Goal: Information Seeking & Learning: Check status

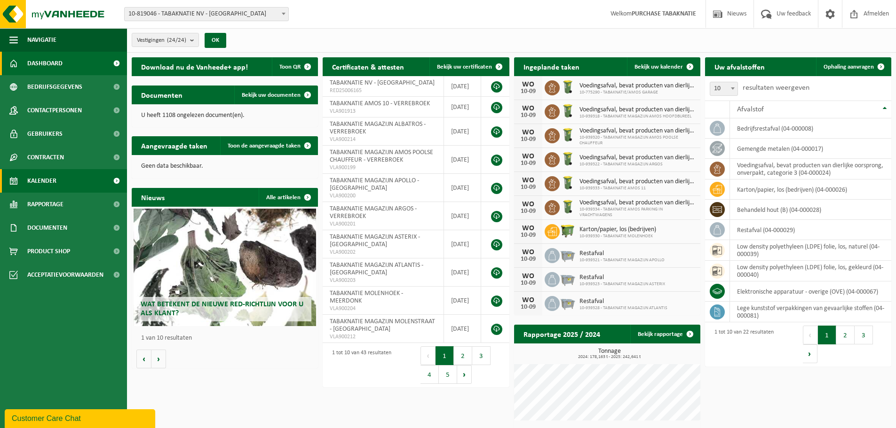
click at [42, 176] on span "Kalender" at bounding box center [41, 181] width 29 height 24
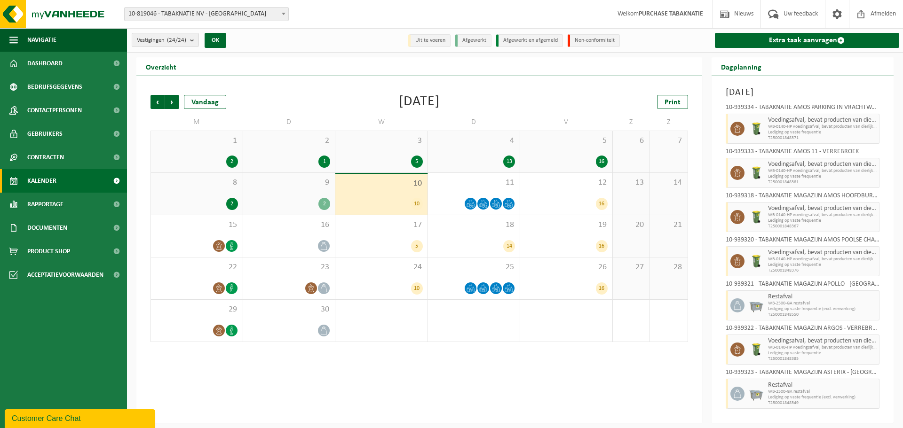
click at [293, 195] on div "9 2" at bounding box center [289, 194] width 92 height 42
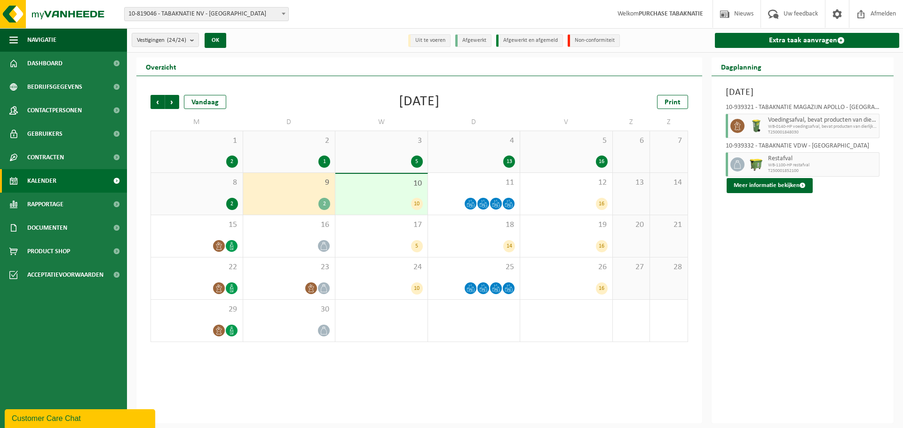
click at [194, 198] on div "2" at bounding box center [197, 204] width 82 height 12
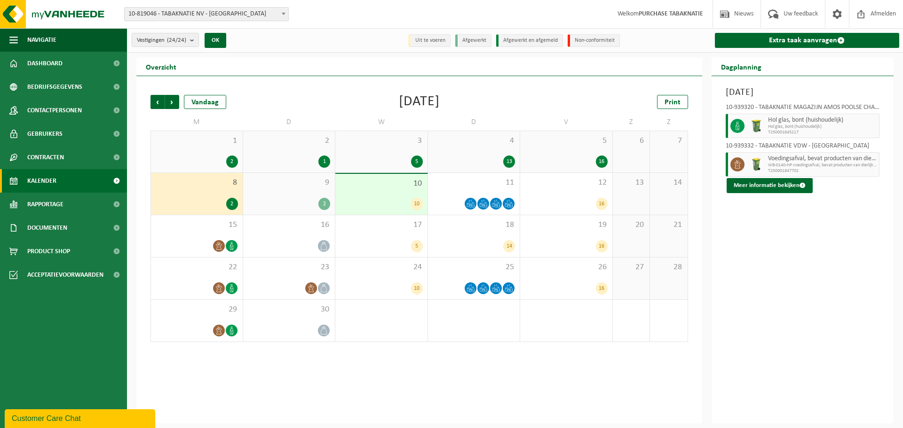
click at [538, 154] on div "5 16" at bounding box center [566, 151] width 92 height 41
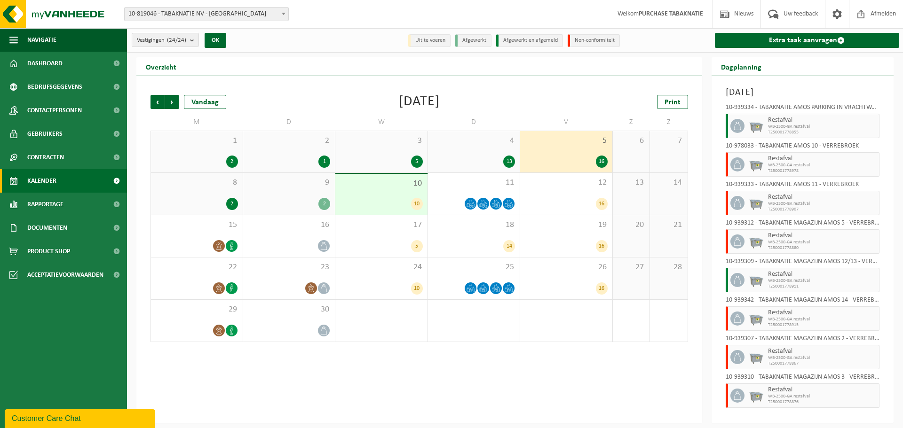
click at [725, 163] on div "10-939334 - TABAKNATIE AMOS PARKING IN VRACHTWAGENS - VERREBROEK Restafval WB-2…" at bounding box center [803, 255] width 164 height 310
click at [751, 165] on img at bounding box center [756, 165] width 14 height 14
drag, startPoint x: 677, startPoint y: 244, endPoint x: 671, endPoint y: 238, distance: 8.0
drag, startPoint x: 671, startPoint y: 238, endPoint x: 587, endPoint y: 160, distance: 115.2
click at [587, 160] on div "16" at bounding box center [566, 162] width 83 height 12
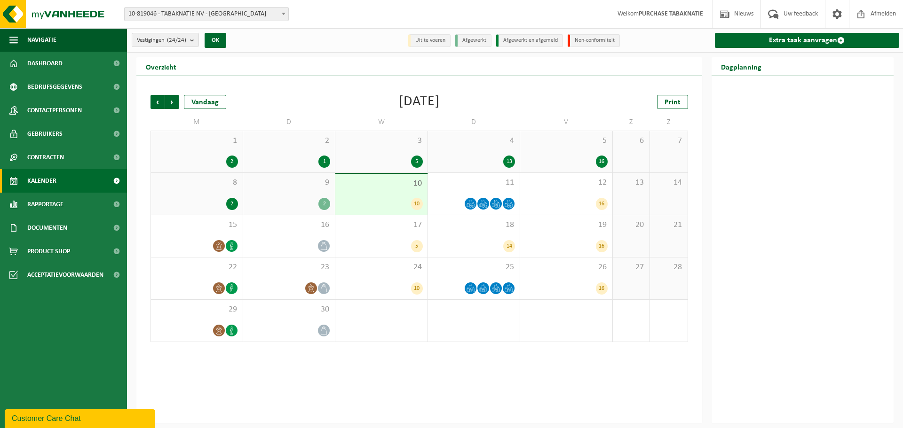
click at [240, 197] on div "8 2" at bounding box center [197, 194] width 92 height 42
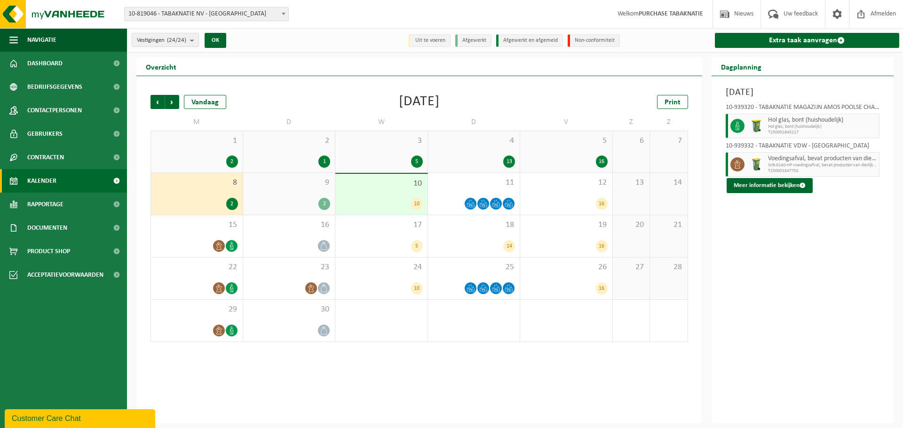
click at [575, 154] on div "5 16" at bounding box center [566, 151] width 92 height 41
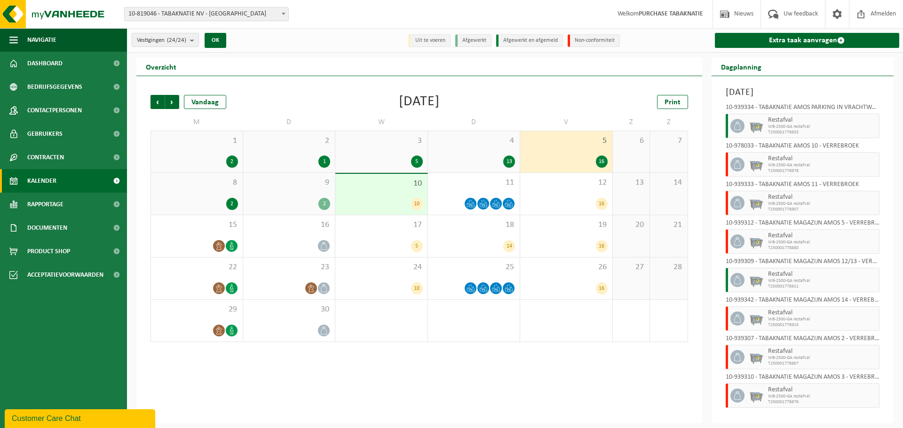
click at [502, 152] on div "4 13" at bounding box center [474, 151] width 92 height 41
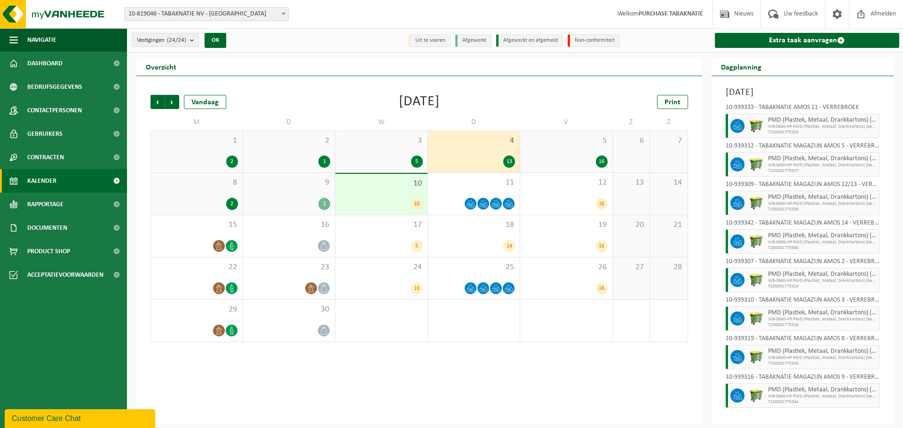
click at [398, 162] on div "5" at bounding box center [381, 162] width 83 height 12
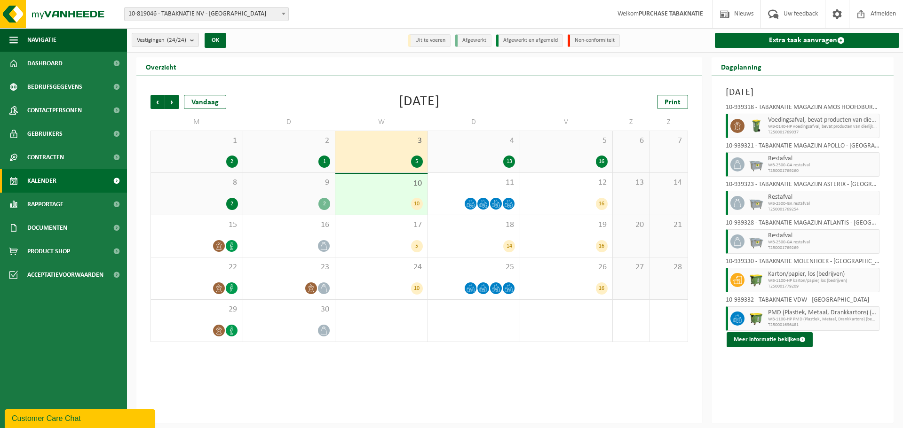
click at [285, 167] on div "1" at bounding box center [289, 162] width 83 height 12
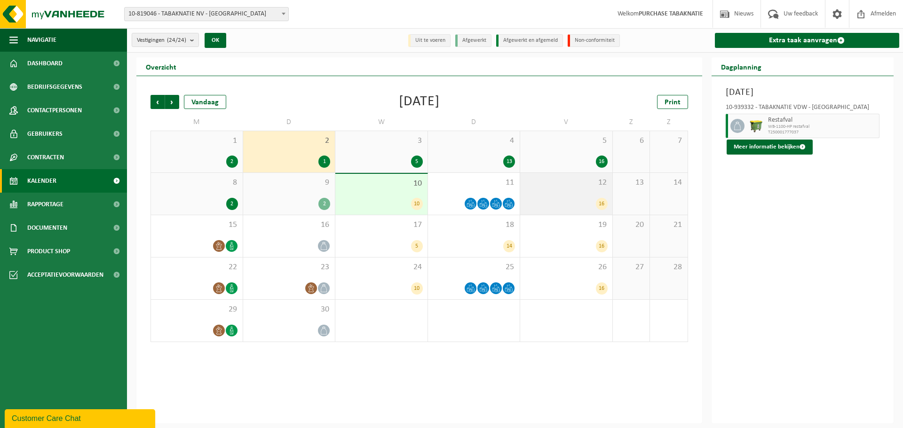
drag, startPoint x: 591, startPoint y: 164, endPoint x: 594, endPoint y: 179, distance: 14.9
click at [590, 164] on div "16" at bounding box center [566, 162] width 83 height 12
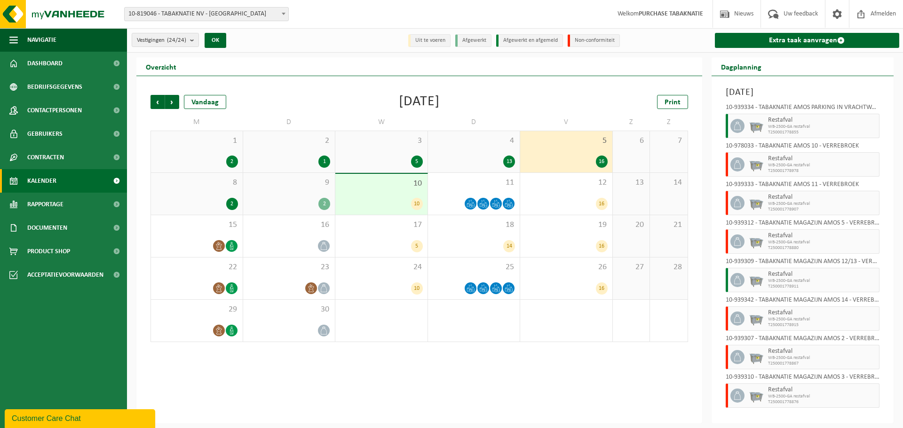
click at [793, 158] on span "Restafval" at bounding box center [822, 159] width 109 height 8
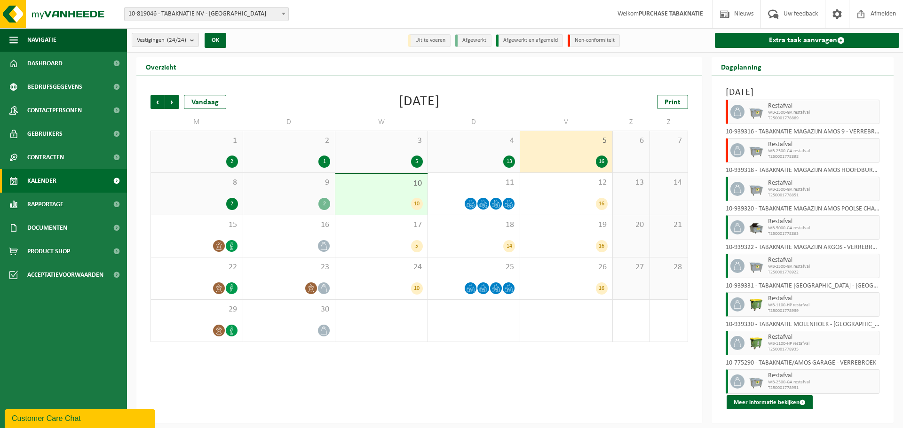
scroll to position [323, 0]
click at [764, 401] on button "Meer informatie bekijken" at bounding box center [770, 402] width 86 height 15
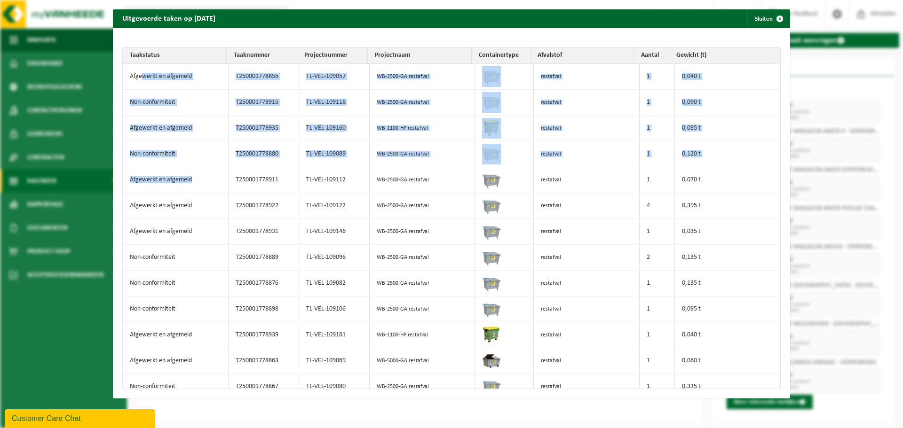
drag, startPoint x: 202, startPoint y: 176, endPoint x: 148, endPoint y: 82, distance: 108.3
click at [144, 83] on tbody "Afgewerkt en afgemeld T250001778855 TL-VEL-109057 WB-2500-GA restafval restafva…" at bounding box center [452, 226] width 658 height 325
click at [180, 89] on td "Afgewerkt en afgemeld" at bounding box center [176, 77] width 106 height 26
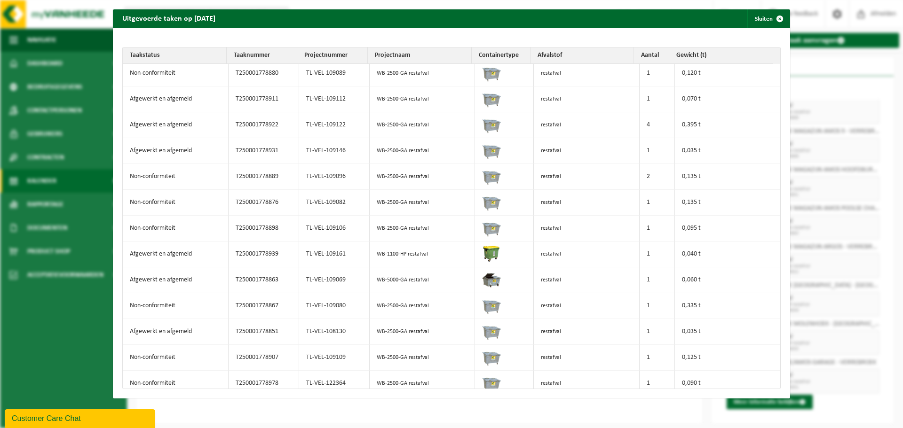
scroll to position [0, 0]
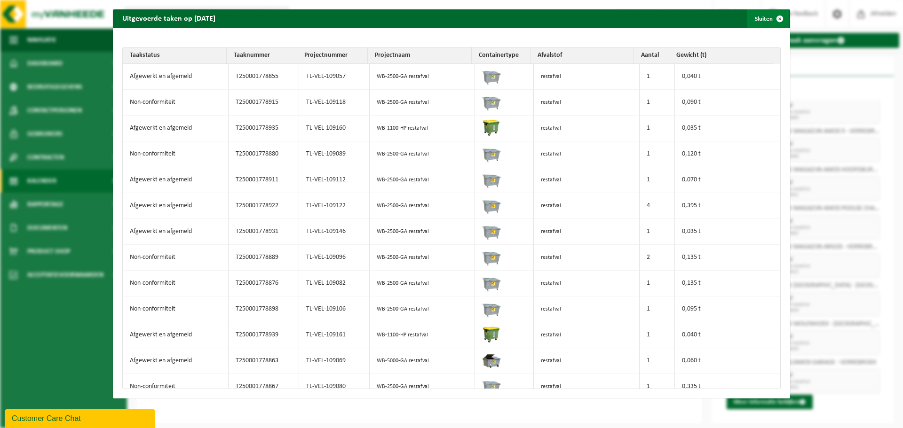
click at [770, 16] on span "button" at bounding box center [779, 18] width 19 height 19
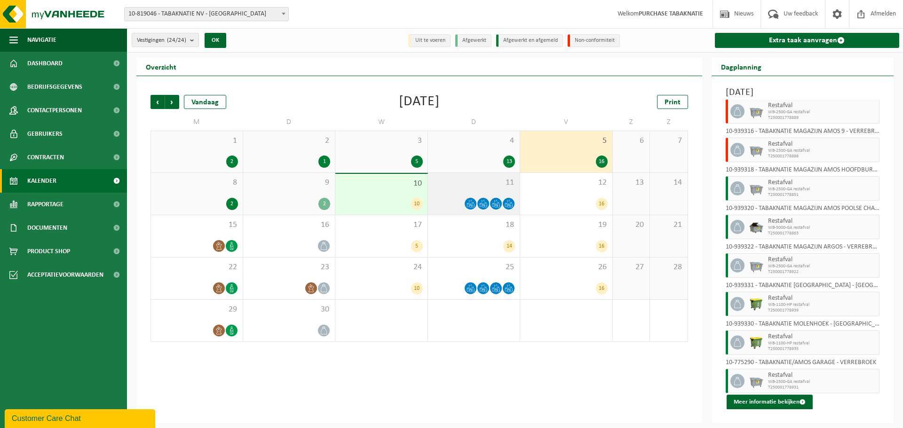
click at [484, 188] on div "11" at bounding box center [474, 194] width 92 height 42
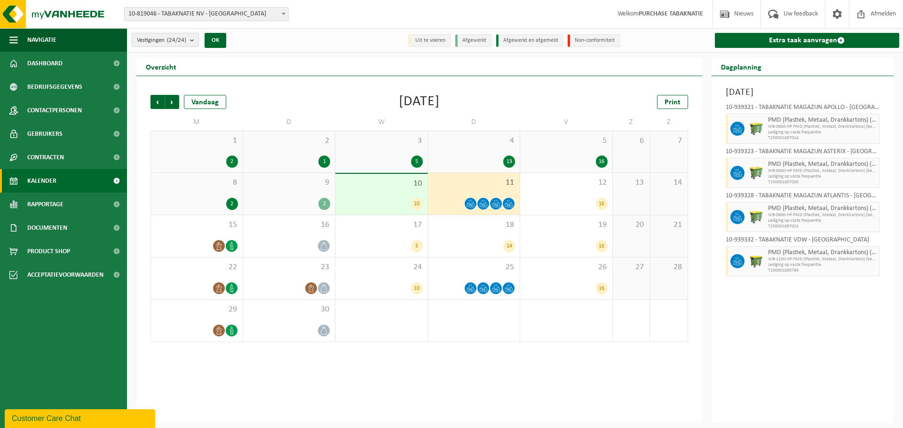
click at [269, 198] on div "2" at bounding box center [289, 204] width 83 height 12
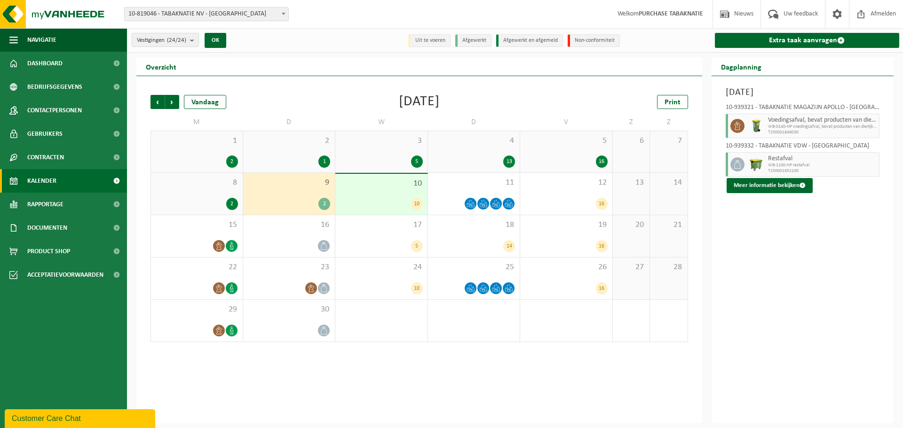
click at [199, 195] on div "8 2" at bounding box center [197, 194] width 92 height 42
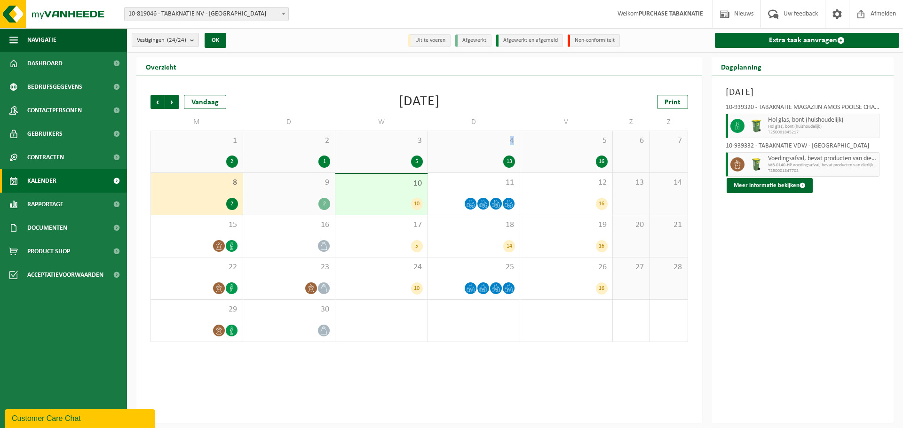
click at [511, 146] on div "4 13" at bounding box center [474, 151] width 92 height 41
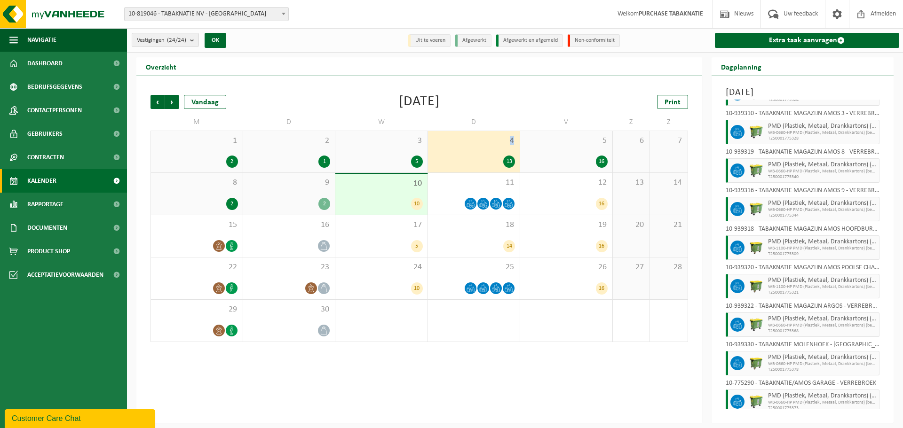
scroll to position [207, 0]
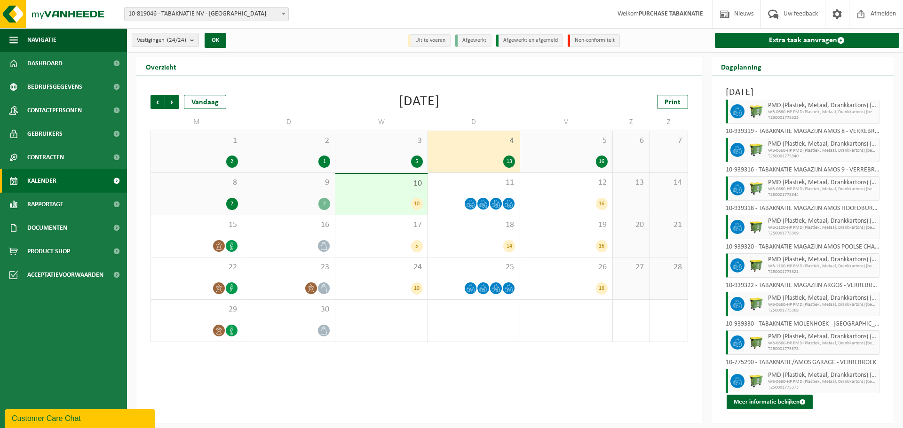
drag, startPoint x: 392, startPoint y: 157, endPoint x: 413, endPoint y: 163, distance: 22.6
click at [403, 161] on div "5" at bounding box center [381, 162] width 83 height 12
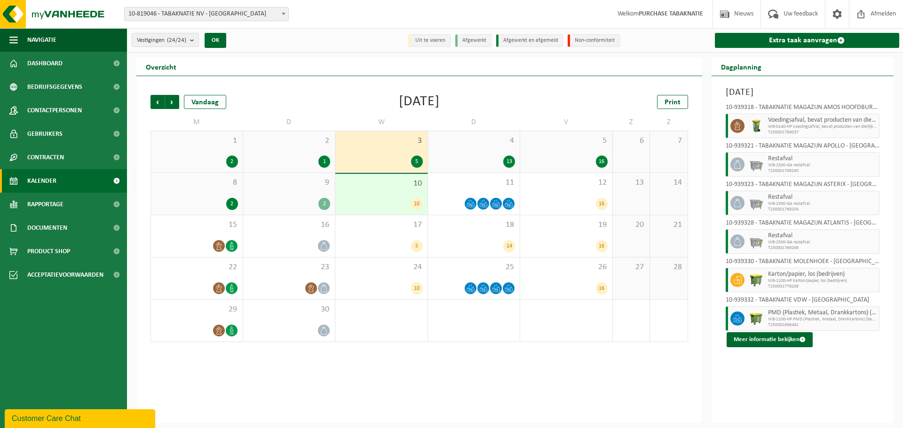
click at [311, 148] on div "2 1" at bounding box center [289, 151] width 92 height 41
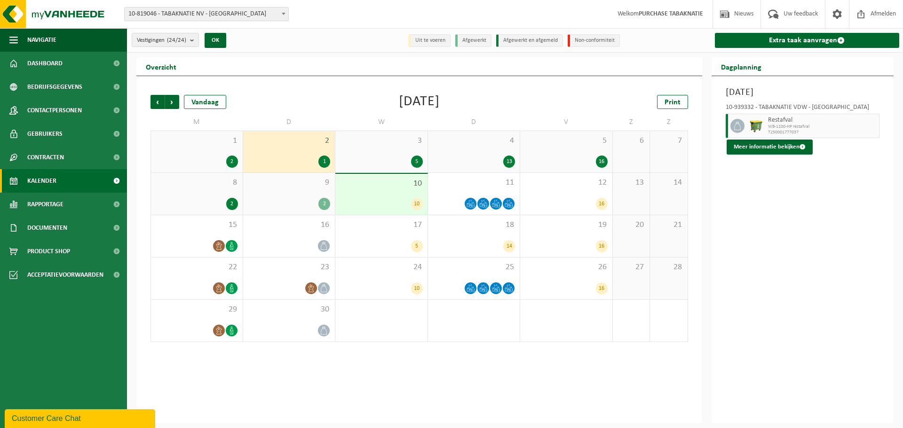
click at [229, 149] on div "1 2" at bounding box center [197, 151] width 92 height 41
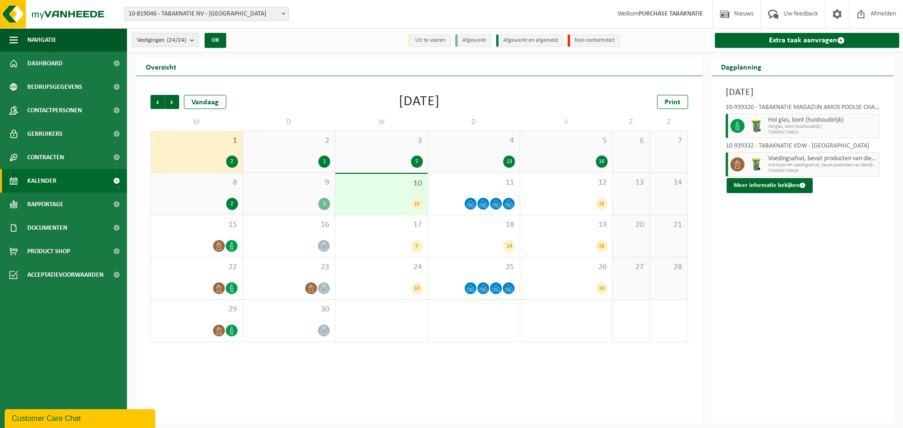
click at [587, 151] on div "5 16" at bounding box center [566, 151] width 92 height 41
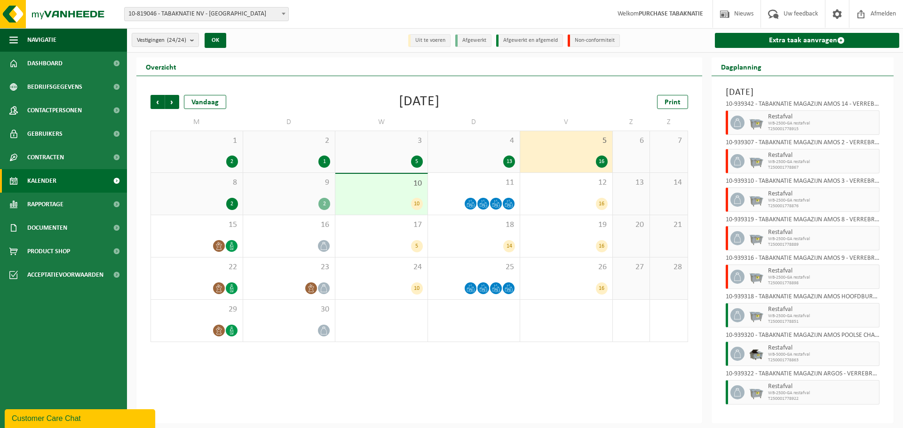
scroll to position [323, 0]
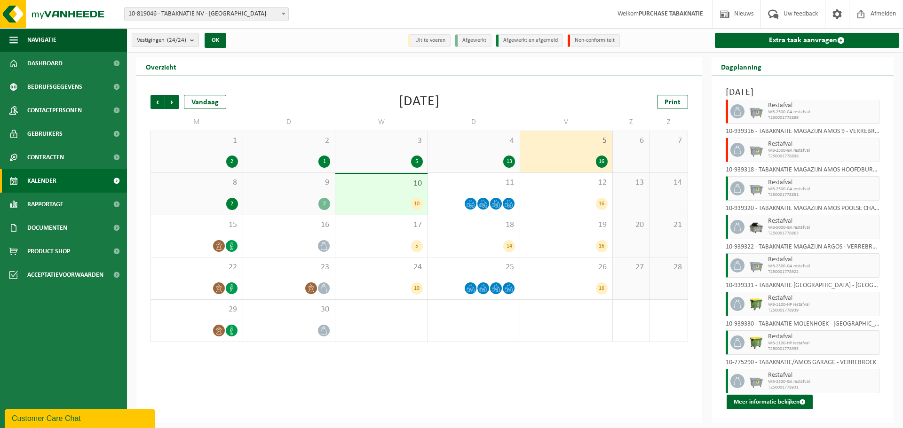
click at [268, 198] on div "2" at bounding box center [289, 204] width 83 height 12
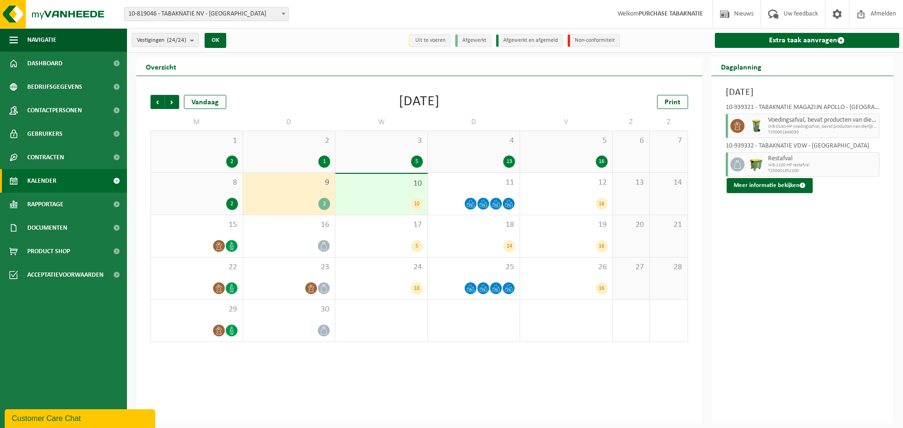
click at [198, 197] on div "8 2" at bounding box center [197, 194] width 92 height 42
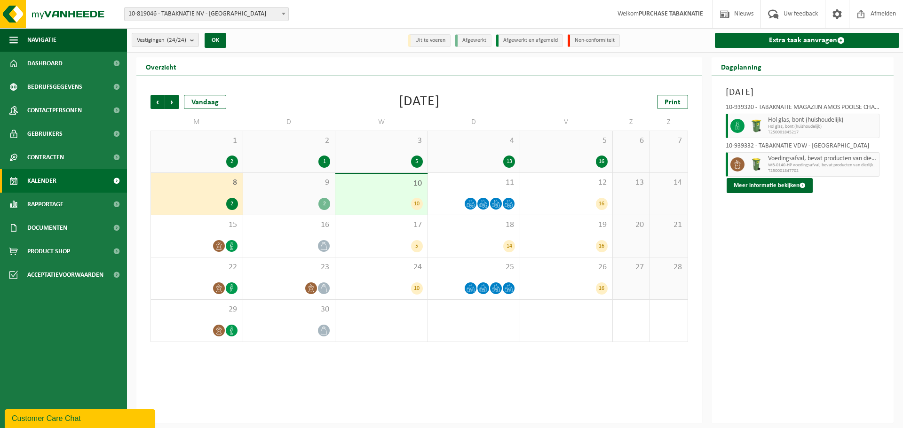
click at [550, 157] on div "16" at bounding box center [566, 162] width 83 height 12
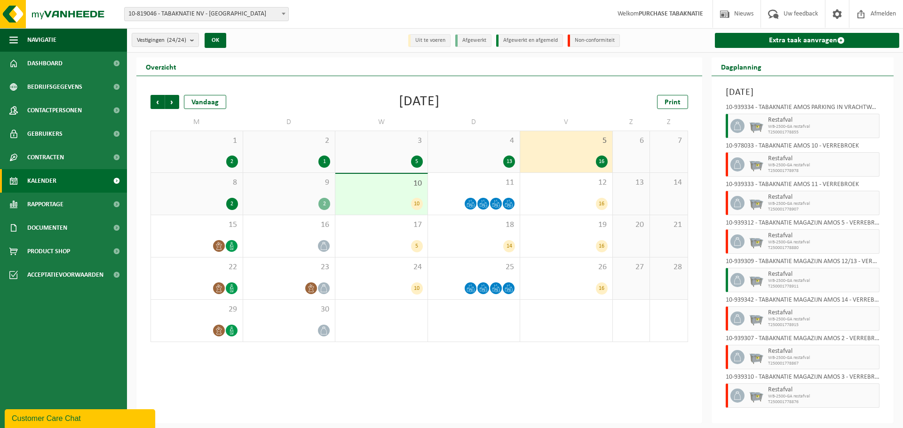
click at [466, 158] on div "4 13" at bounding box center [474, 151] width 92 height 41
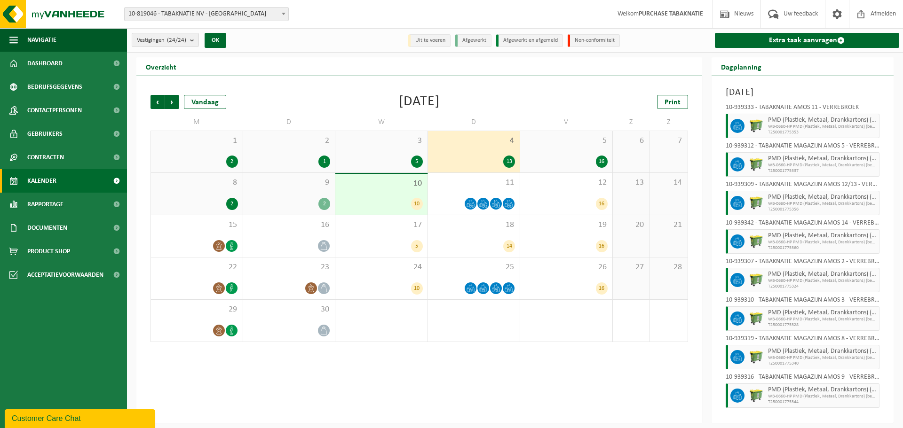
click at [419, 153] on div "3 5" at bounding box center [381, 151] width 92 height 41
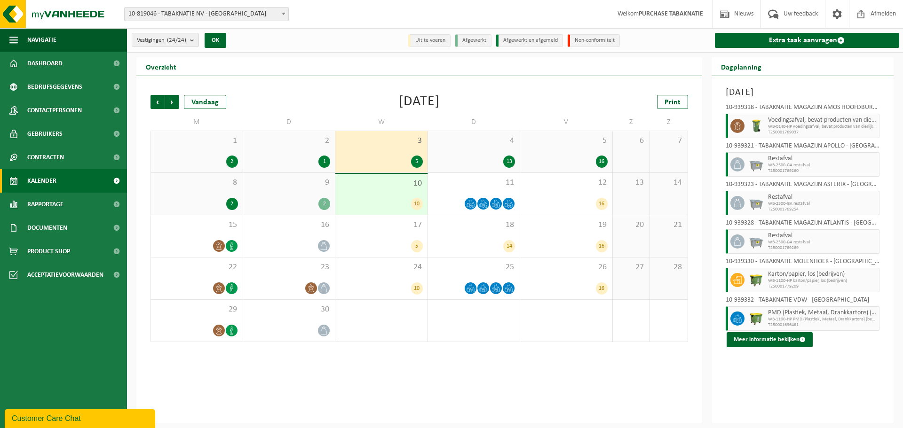
click at [621, 153] on div "6" at bounding box center [631, 151] width 37 height 41
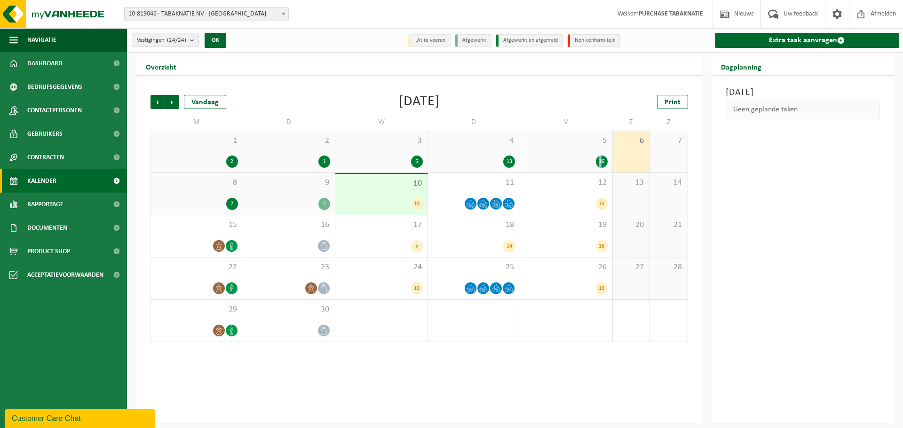
click at [597, 153] on div "5 16" at bounding box center [566, 151] width 92 height 41
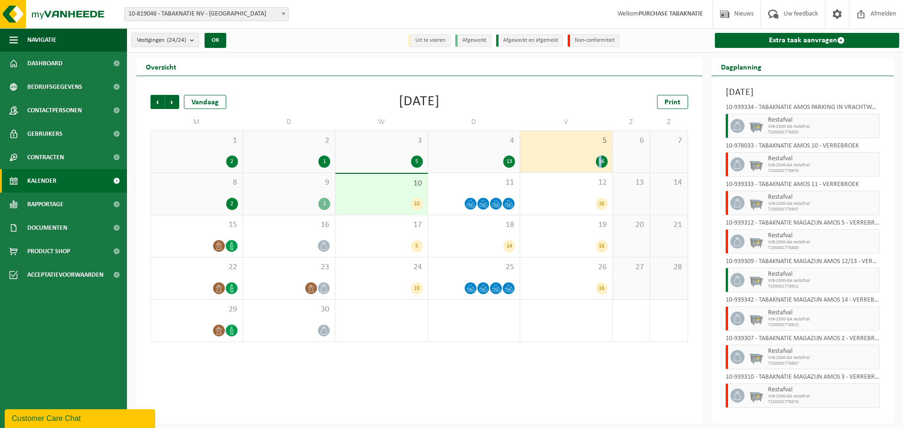
click at [175, 38] on count "(24/24)" at bounding box center [176, 40] width 19 height 6
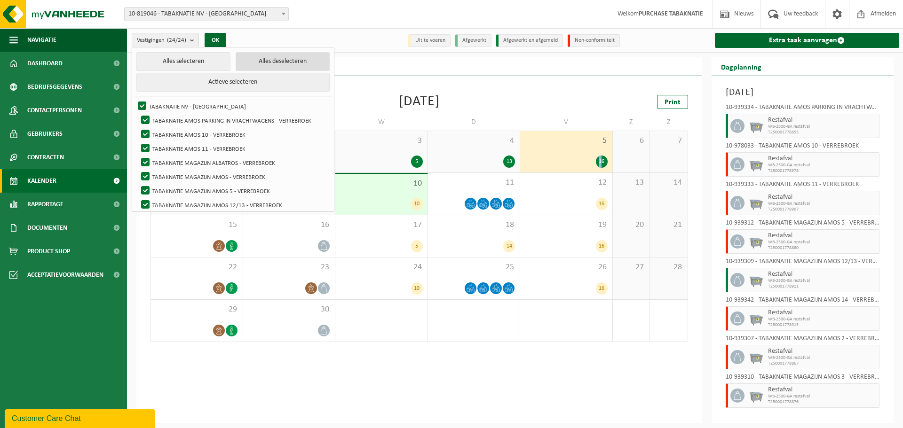
click at [259, 59] on button "Alles deselecteren" at bounding box center [283, 61] width 94 height 19
checkbox input "false"
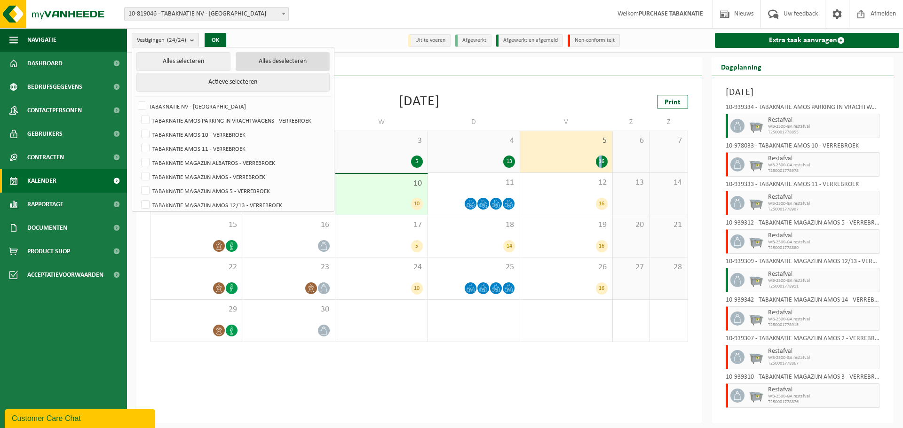
checkbox input "false"
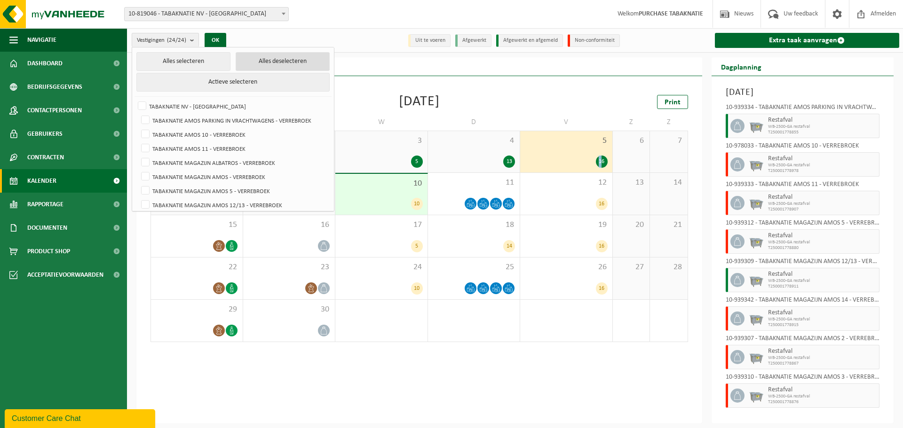
checkbox input "false"
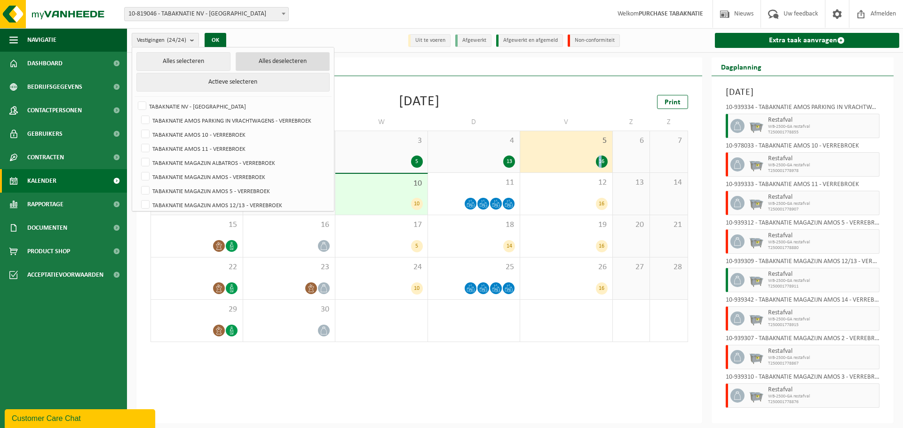
checkbox input "false"
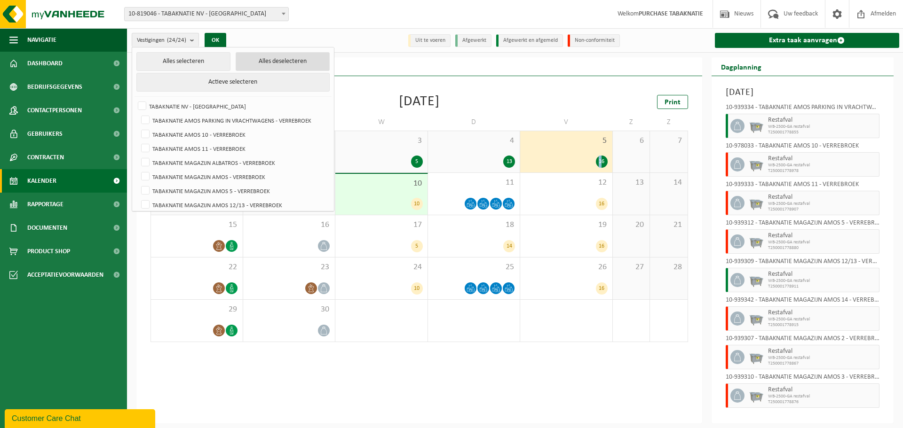
checkbox input "false"
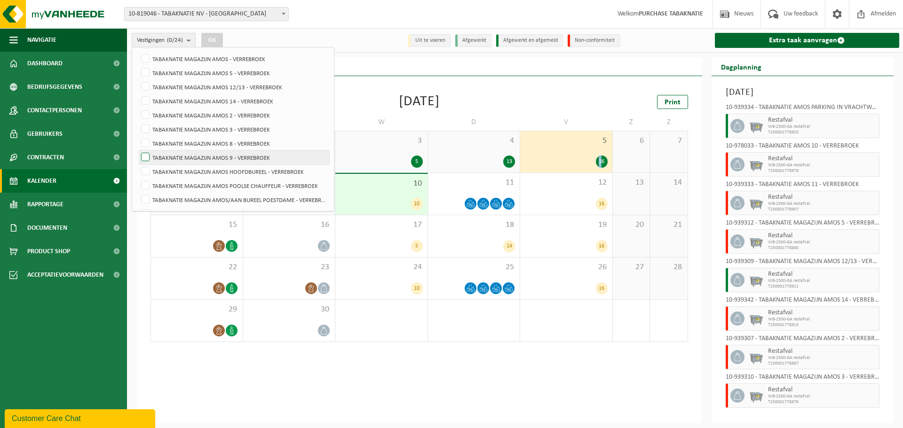
scroll to position [141, 0]
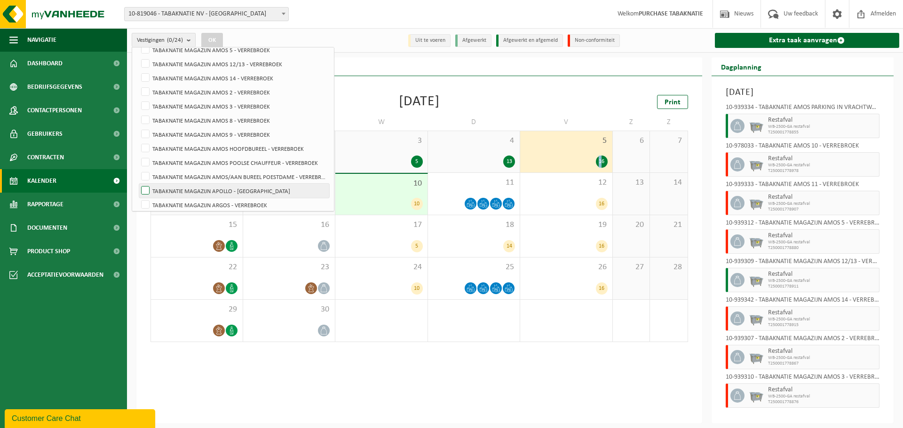
click at [198, 187] on label "TABAKNATIE MAGAZIJN APOLLO - [GEOGRAPHIC_DATA]" at bounding box center [234, 191] width 190 height 14
click at [138, 184] on input "TABAKNATIE MAGAZIJN APOLLO - [GEOGRAPHIC_DATA]" at bounding box center [137, 183] width 0 height 0
click at [214, 39] on button "OK" at bounding box center [212, 40] width 22 height 15
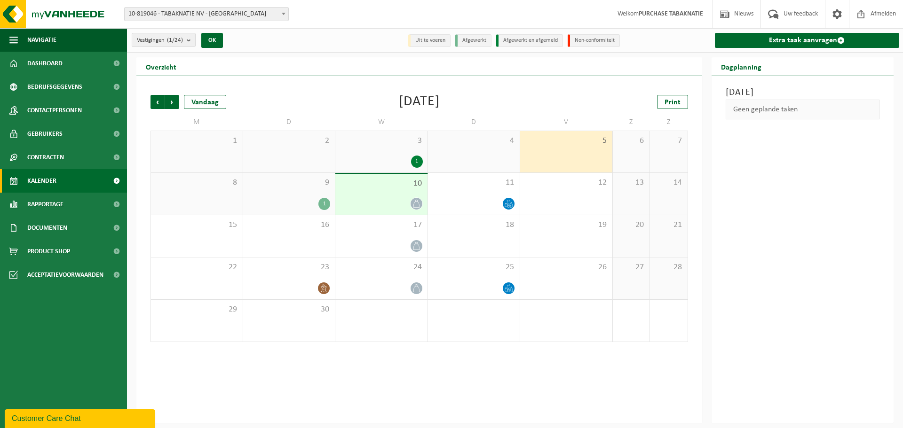
click at [357, 149] on div "3 1" at bounding box center [381, 151] width 92 height 41
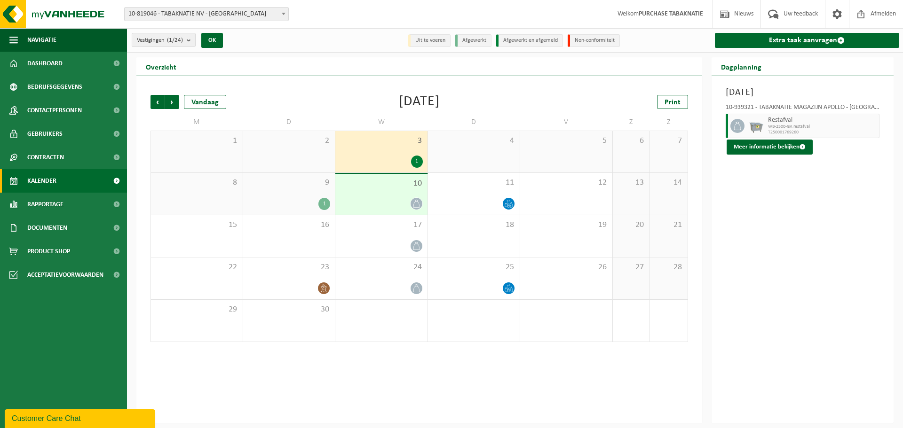
click at [277, 196] on div "9 1" at bounding box center [289, 194] width 92 height 42
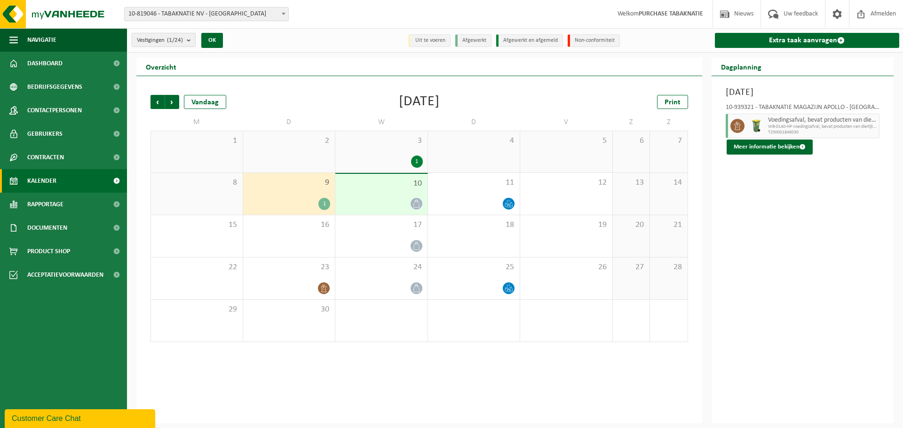
click at [160, 46] on span "Vestigingen (1/24)" at bounding box center [160, 40] width 46 height 14
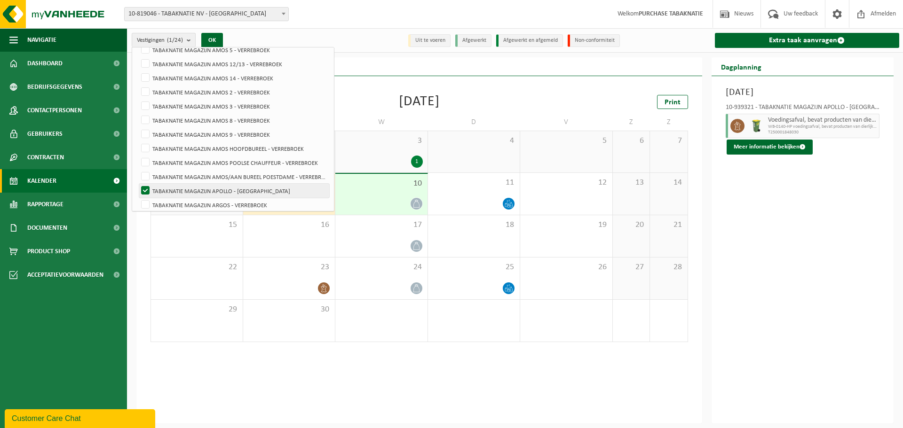
click at [196, 187] on label "TABAKNATIE MAGAZIJN APOLLO - [GEOGRAPHIC_DATA]" at bounding box center [234, 191] width 190 height 14
click at [138, 184] on input "TABAKNATIE MAGAZIJN APOLLO - [GEOGRAPHIC_DATA]" at bounding box center [137, 183] width 0 height 0
checkbox input "false"
click at [202, 199] on label "TABAKNATIE MAGAZIJN ARGOS - VERREBROEK" at bounding box center [234, 205] width 190 height 14
click at [138, 198] on input "TABAKNATIE MAGAZIJN ARGOS - VERREBROEK" at bounding box center [137, 198] width 0 height 0
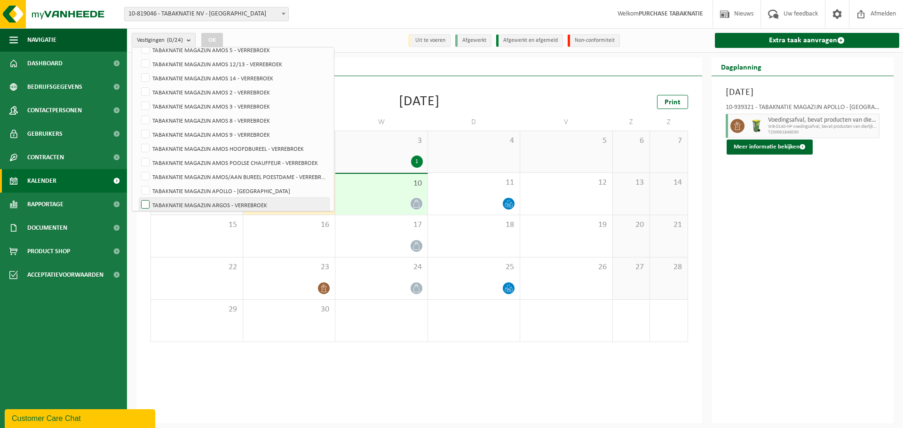
checkbox input "true"
click at [218, 41] on button "OK" at bounding box center [212, 40] width 22 height 15
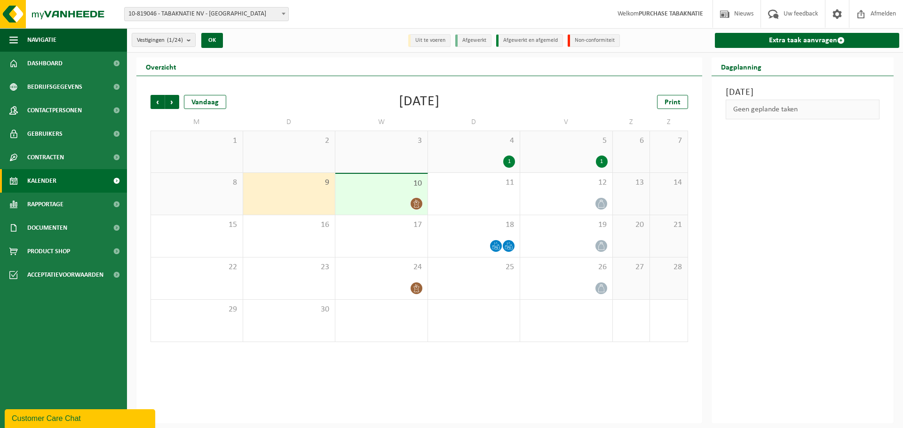
click at [466, 154] on div "4 1" at bounding box center [474, 151] width 92 height 41
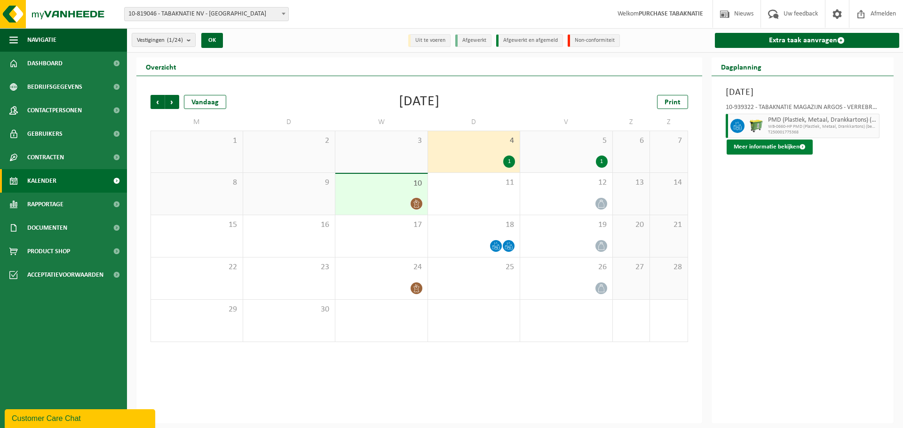
click at [778, 147] on button "Meer informatie bekijken" at bounding box center [770, 147] width 86 height 15
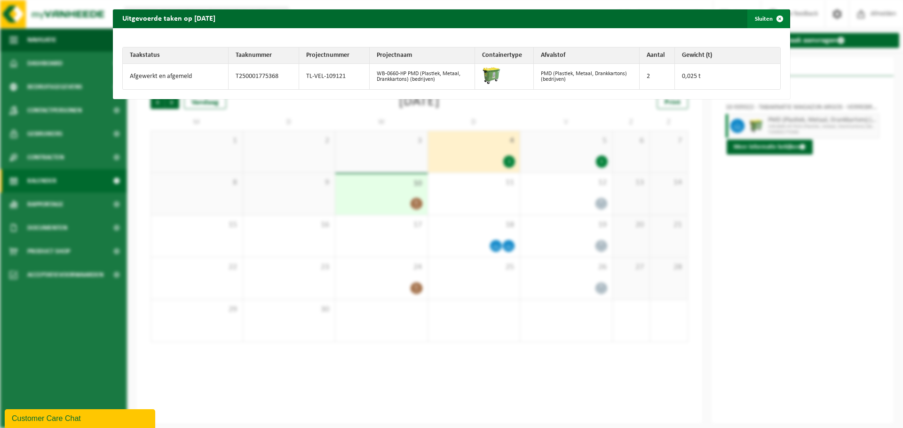
click at [761, 19] on button "Sluiten" at bounding box center [768, 18] width 42 height 19
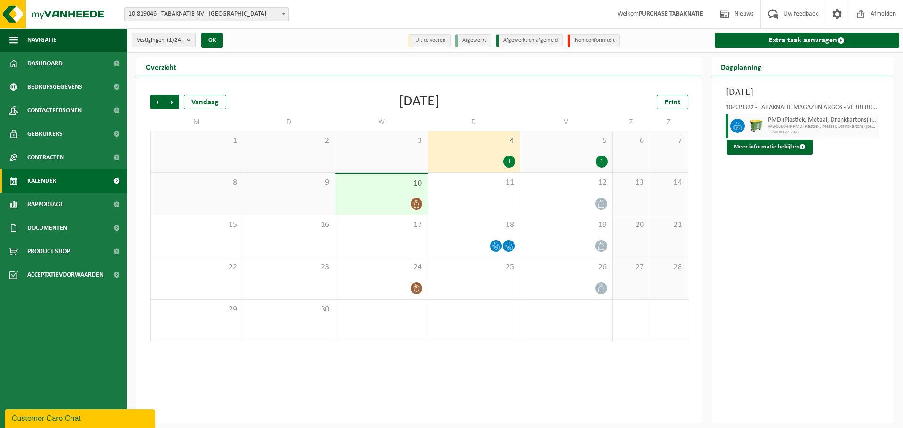
click at [585, 161] on div "1" at bounding box center [566, 162] width 83 height 12
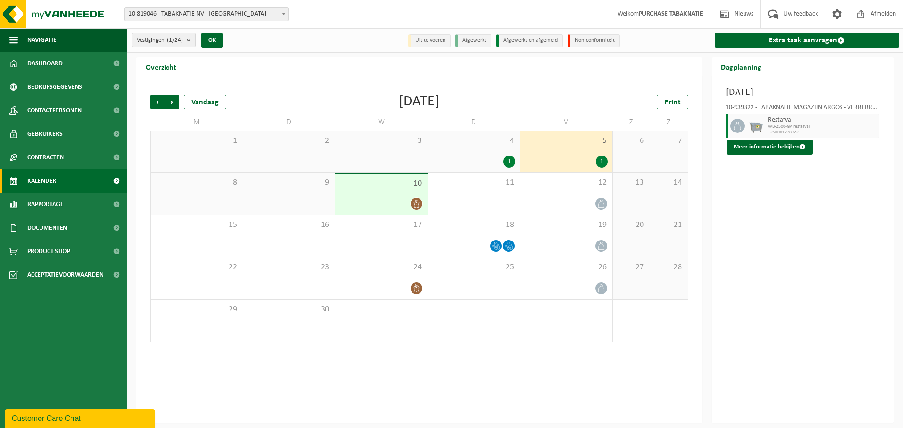
click at [389, 198] on div at bounding box center [381, 204] width 83 height 13
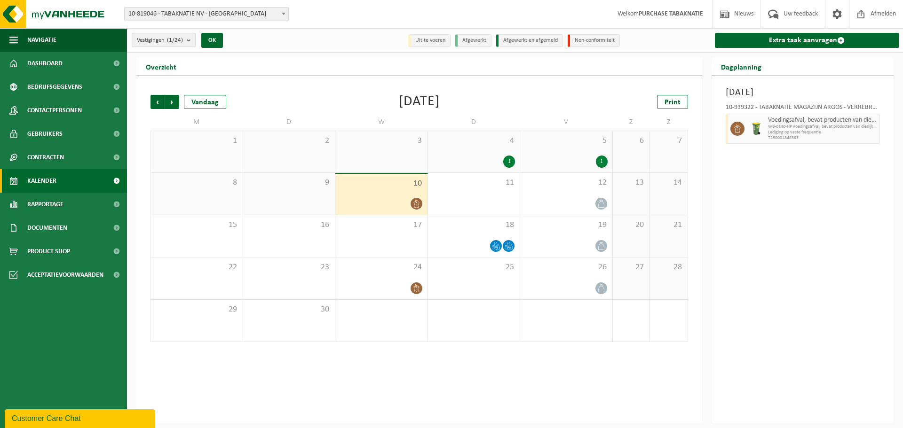
click at [173, 44] on span "Vestigingen (1/24)" at bounding box center [160, 40] width 46 height 14
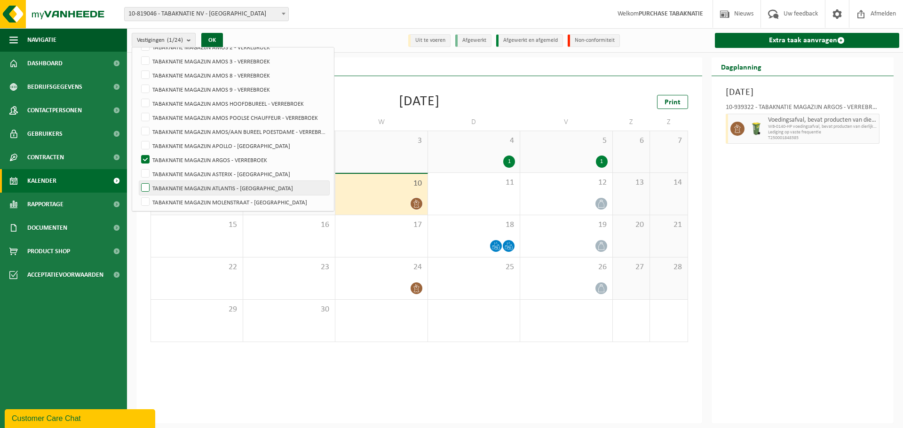
scroll to position [188, 0]
drag, startPoint x: 228, startPoint y: 174, endPoint x: 230, endPoint y: 164, distance: 9.7
click at [226, 174] on label "TABAKNATIE MAGAZIJN ASTERIX - [GEOGRAPHIC_DATA]" at bounding box center [234, 172] width 190 height 14
click at [138, 165] on input "TABAKNATIE MAGAZIJN ASTERIX - [GEOGRAPHIC_DATA]" at bounding box center [137, 165] width 0 height 0
checkbox input "true"
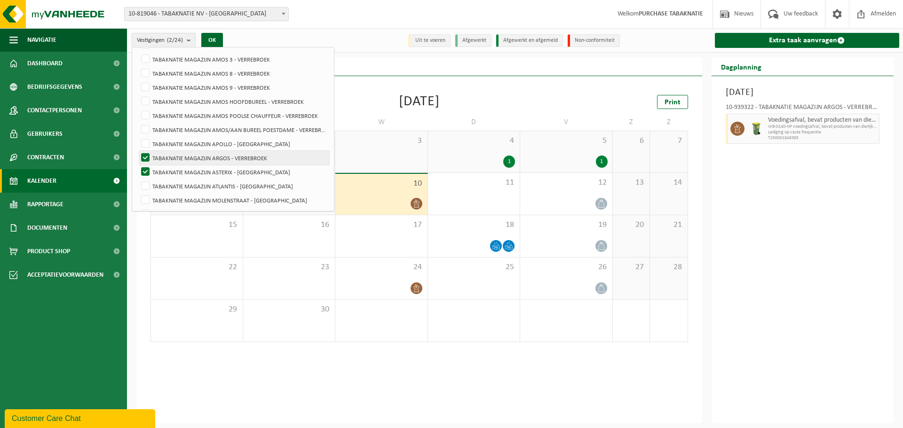
click at [231, 162] on label "TABAKNATIE MAGAZIJN ARGOS - VERREBROEK" at bounding box center [234, 158] width 190 height 14
click at [138, 151] on input "TABAKNATIE MAGAZIJN ARGOS - VERREBROEK" at bounding box center [137, 151] width 0 height 0
checkbox input "false"
click at [213, 39] on button "OK" at bounding box center [212, 40] width 22 height 15
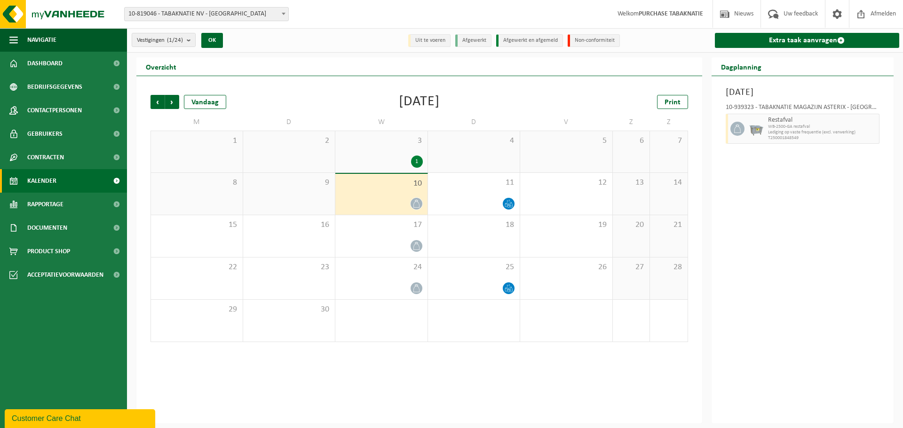
click at [394, 151] on div "3 1" at bounding box center [381, 151] width 92 height 41
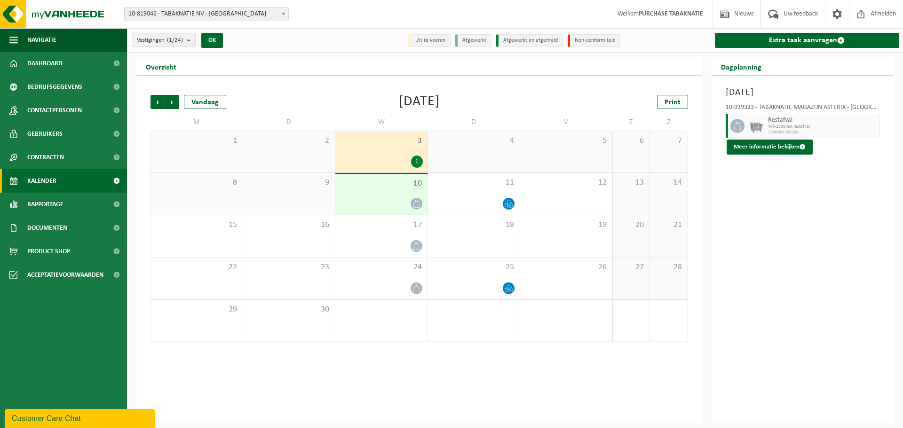
click at [176, 37] on count "(1/24)" at bounding box center [175, 40] width 16 height 6
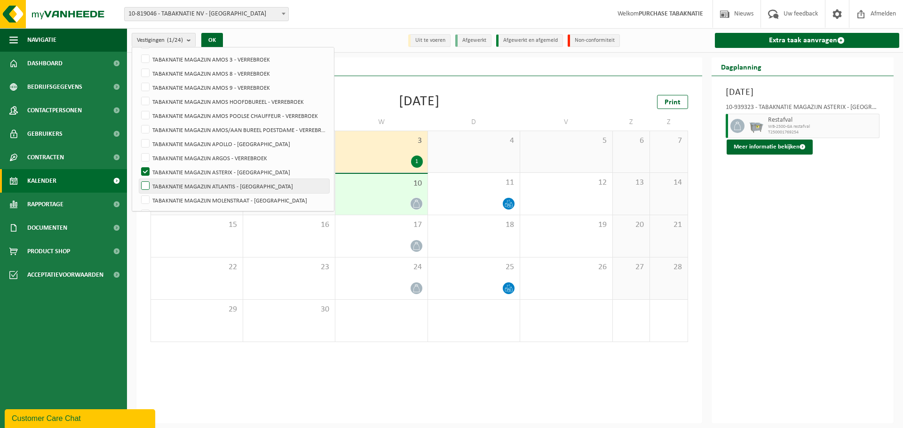
click at [232, 184] on label "TABAKNATIE MAGAZIJN ATLANTIS - [GEOGRAPHIC_DATA]" at bounding box center [234, 186] width 190 height 14
click at [138, 179] on input "TABAKNATIE MAGAZIJN ATLANTIS - [GEOGRAPHIC_DATA]" at bounding box center [137, 179] width 0 height 0
checkbox input "true"
click at [232, 176] on label "TABAKNATIE MAGAZIJN ASTERIX - [GEOGRAPHIC_DATA]" at bounding box center [234, 172] width 190 height 14
click at [138, 165] on input "TABAKNATIE MAGAZIJN ASTERIX - [GEOGRAPHIC_DATA]" at bounding box center [137, 165] width 0 height 0
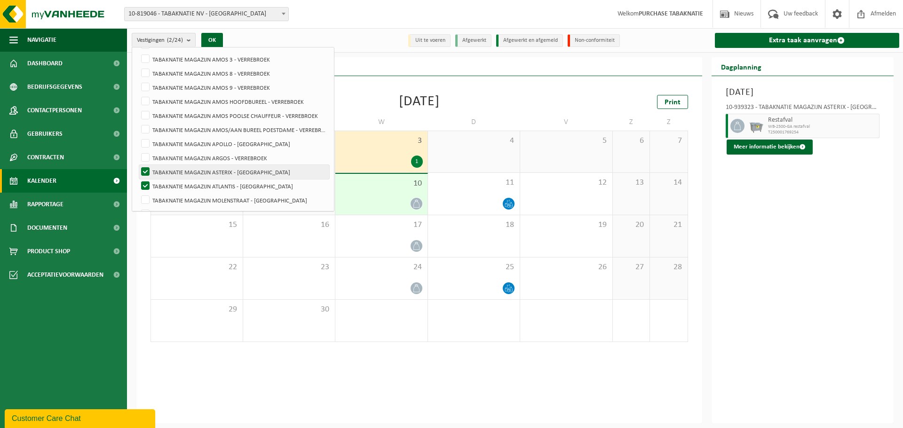
checkbox input "false"
click at [205, 40] on button "OK" at bounding box center [212, 40] width 22 height 15
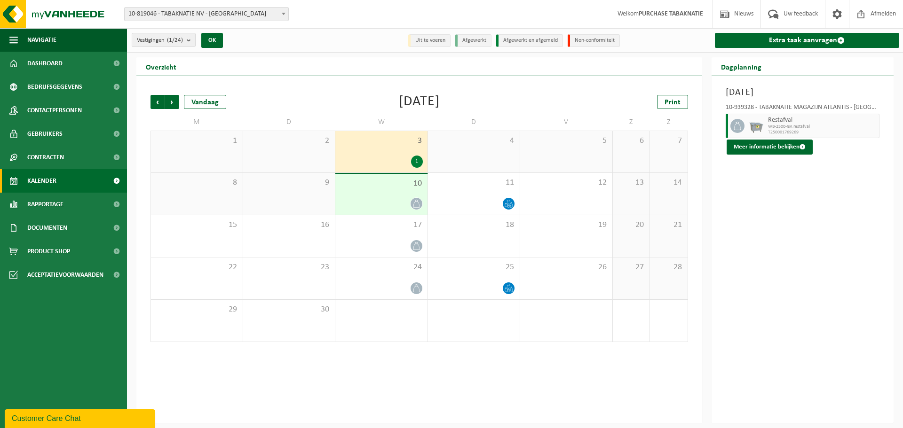
click at [401, 144] on span "3" at bounding box center [381, 141] width 83 height 10
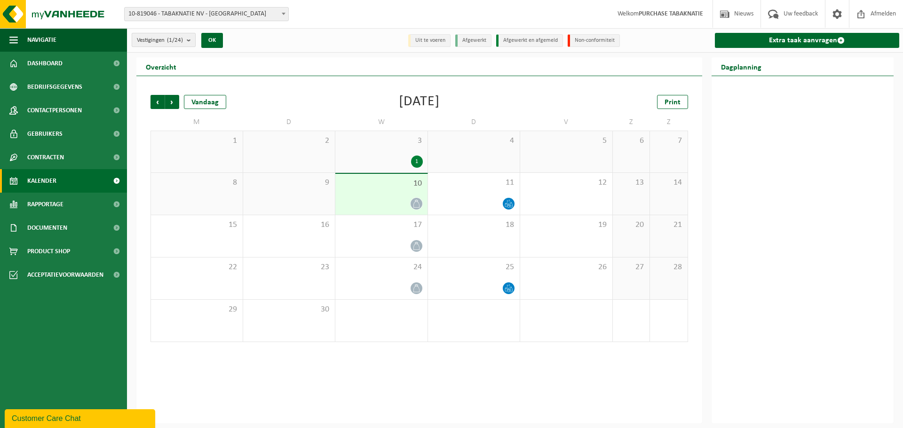
click at [175, 34] on span "Vestigingen (1/24)" at bounding box center [160, 40] width 46 height 14
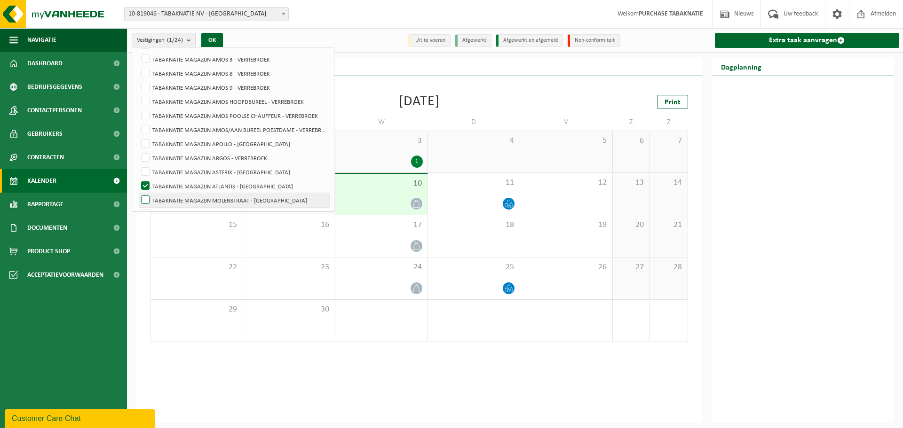
click at [195, 196] on label "TABAKNATIE MAGAZIJN MOLENSTRAAT - [GEOGRAPHIC_DATA]" at bounding box center [234, 200] width 190 height 14
click at [138, 193] on input "TABAKNATIE MAGAZIJN MOLENSTRAAT - [GEOGRAPHIC_DATA]" at bounding box center [137, 193] width 0 height 0
checkbox input "true"
click at [199, 188] on label "TABAKNATIE MAGAZIJN ATLANTIS - [GEOGRAPHIC_DATA]" at bounding box center [234, 186] width 190 height 14
click at [138, 179] on input "TABAKNATIE MAGAZIJN ATLANTIS - [GEOGRAPHIC_DATA]" at bounding box center [137, 179] width 0 height 0
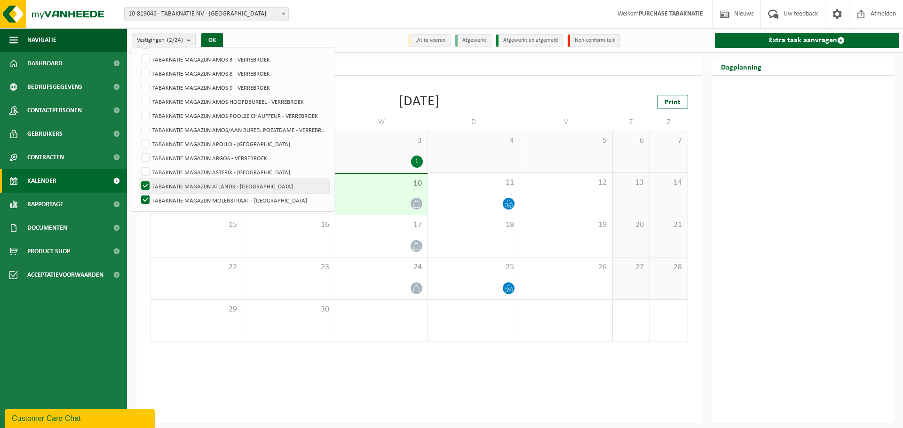
checkbox input "false"
click at [210, 35] on button "OK" at bounding box center [212, 40] width 22 height 15
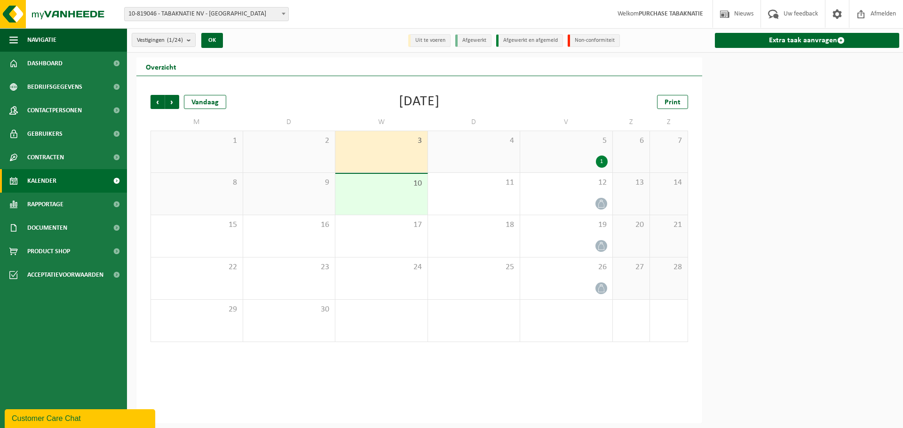
drag, startPoint x: 151, startPoint y: 43, endPoint x: 185, endPoint y: 66, distance: 41.1
click at [151, 43] on span "Vestigingen (1/24)" at bounding box center [160, 40] width 46 height 14
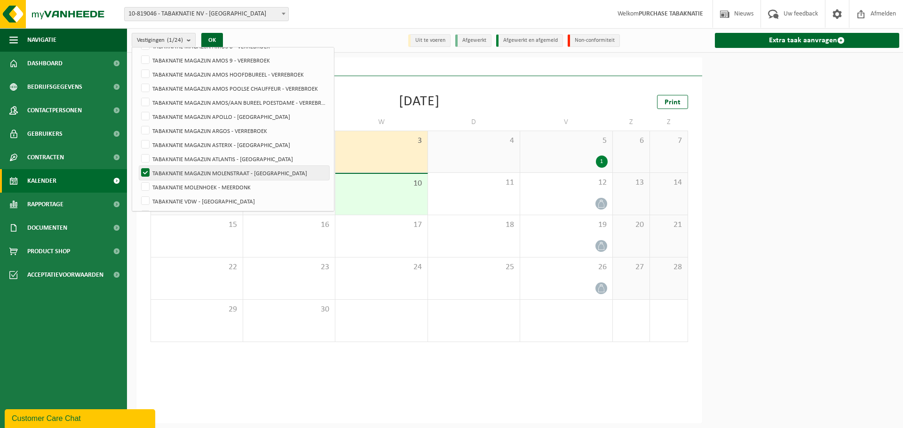
click at [246, 208] on label "TABAKNATIE/AMOS GARAGE - VERREBROEK" at bounding box center [234, 215] width 190 height 14
click at [138, 208] on input "TABAKNATIE/AMOS GARAGE - VERREBROEK" at bounding box center [137, 208] width 0 height 0
checkbox input "true"
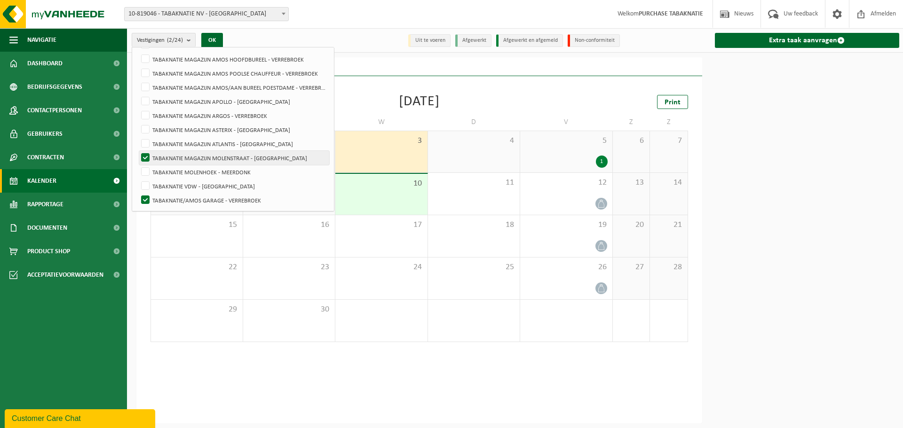
click at [257, 163] on label "TABAKNATIE MAGAZIJN MOLENSTRAAT - [GEOGRAPHIC_DATA]" at bounding box center [234, 158] width 190 height 14
click at [138, 151] on input "TABAKNATIE MAGAZIJN MOLENSTRAAT - [GEOGRAPHIC_DATA]" at bounding box center [137, 151] width 0 height 0
checkbox input "false"
click at [245, 202] on label "TABAKNATIE/AMOS GARAGE - VERREBROEK" at bounding box center [234, 200] width 190 height 14
click at [138, 193] on input "TABAKNATIE/AMOS GARAGE - VERREBROEK" at bounding box center [137, 193] width 0 height 0
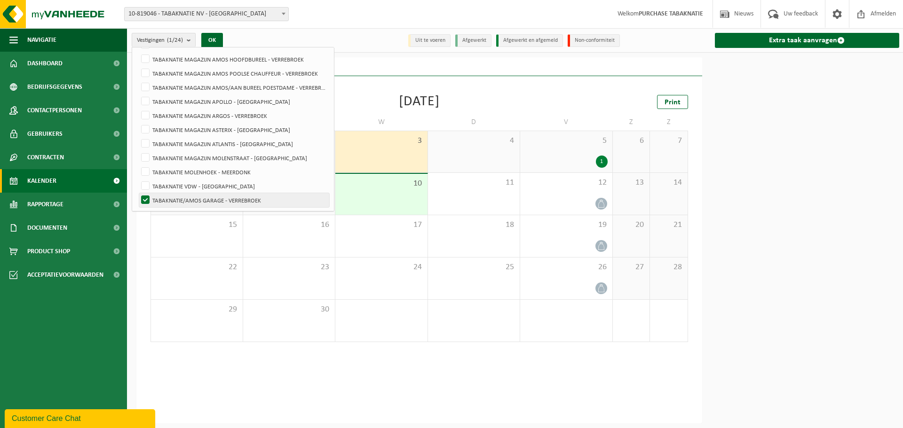
checkbox input "false"
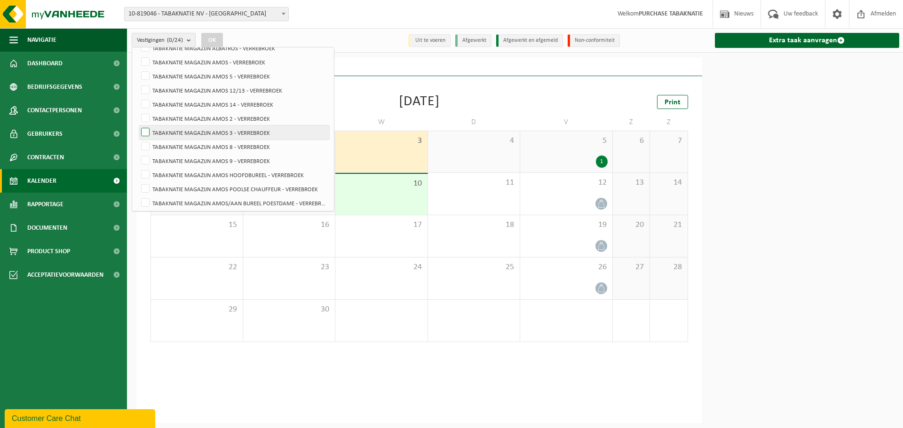
scroll to position [136, 0]
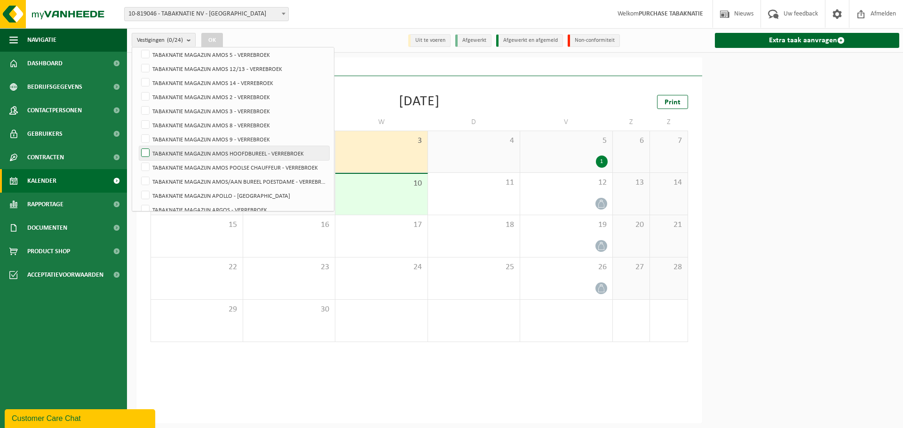
click at [281, 146] on label "TABAKNATIE MAGAZIJN AMOS HOOFDBUREEL - VERREBROEK" at bounding box center [234, 153] width 190 height 14
click at [138, 146] on input "TABAKNATIE MAGAZIJN AMOS HOOFDBUREEL - VERREBROEK" at bounding box center [137, 146] width 0 height 0
click at [212, 33] on button "OK" at bounding box center [212, 40] width 22 height 15
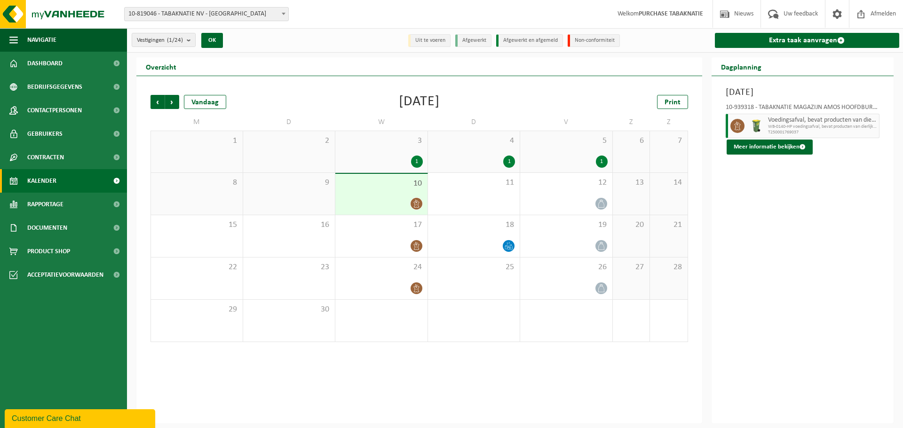
click at [409, 152] on div "3 1" at bounding box center [381, 151] width 92 height 41
click at [494, 148] on div "4 1" at bounding box center [474, 151] width 92 height 41
click at [484, 152] on div "4 1" at bounding box center [474, 151] width 92 height 41
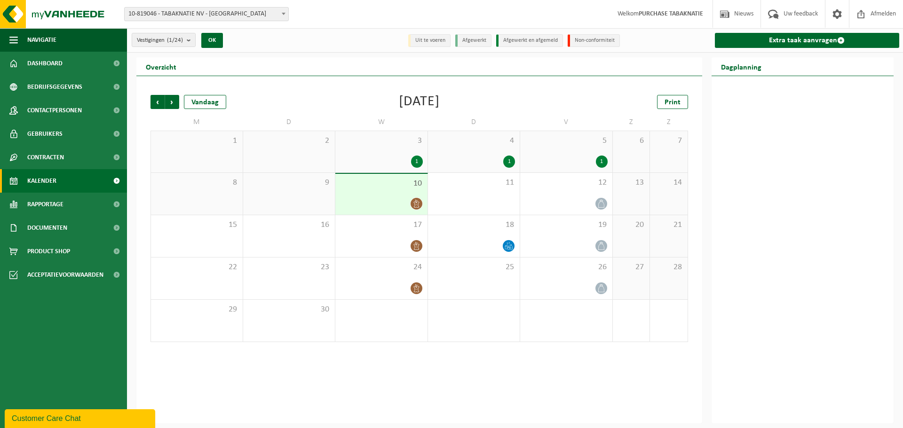
click at [626, 153] on div "6" at bounding box center [631, 151] width 37 height 41
click at [579, 151] on div "5 1" at bounding box center [566, 151] width 92 height 41
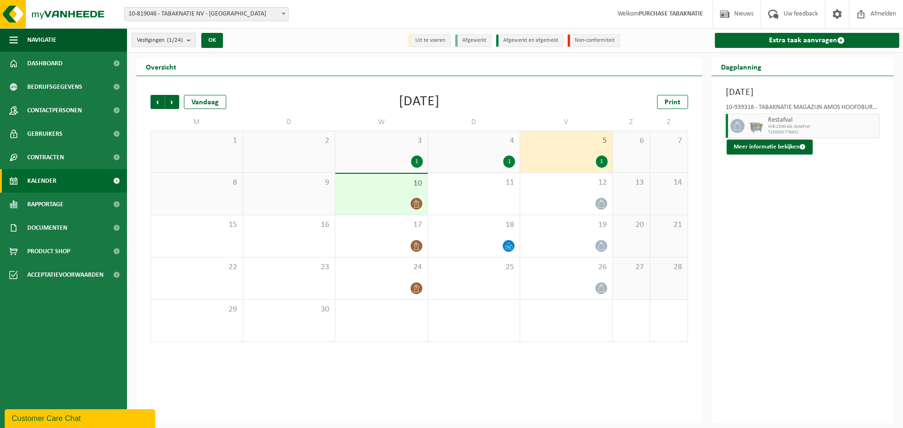
click at [169, 40] on span "Vestigingen (1/24)" at bounding box center [160, 40] width 46 height 14
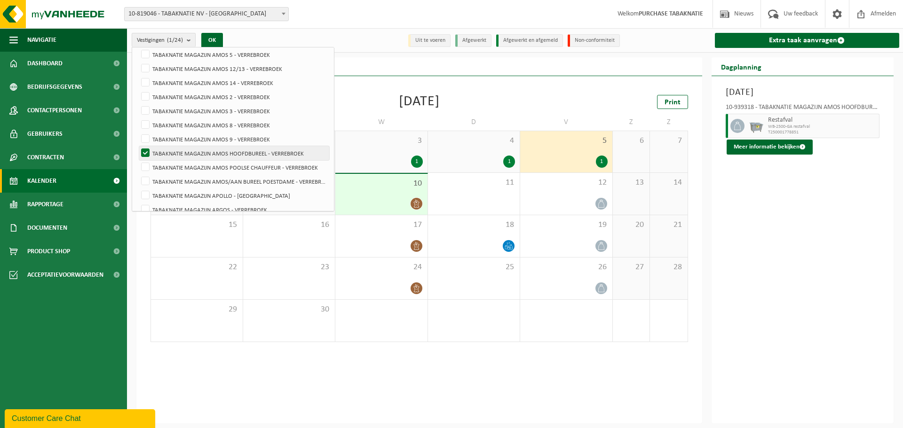
click at [224, 151] on label "TABAKNATIE MAGAZIJN AMOS HOOFDBUREEL - VERREBROEK" at bounding box center [234, 153] width 190 height 14
click at [138, 146] on input "TABAKNATIE MAGAZIJN AMOS HOOFDBUREEL - VERREBROEK" at bounding box center [137, 146] width 0 height 0
checkbox input "false"
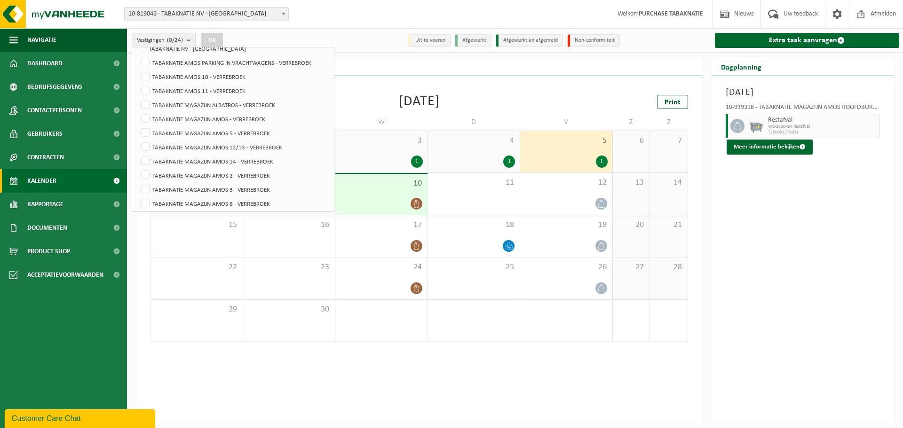
scroll to position [55, 0]
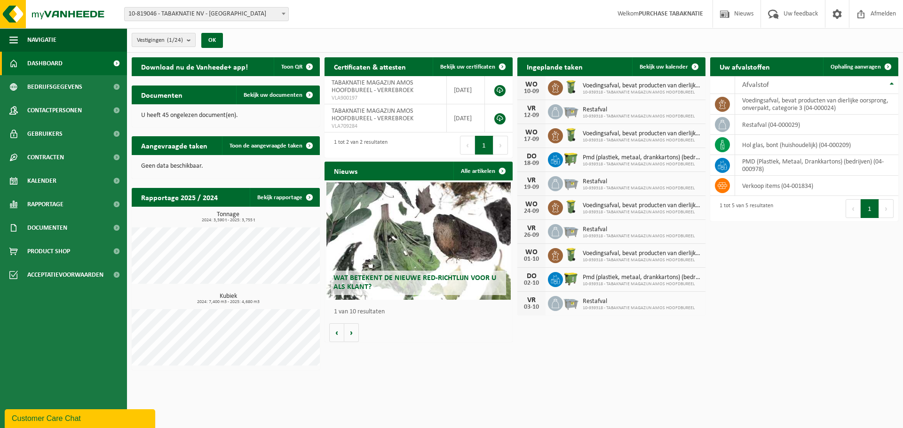
click at [178, 33] on span "Vestigingen (1/24)" at bounding box center [160, 40] width 46 height 14
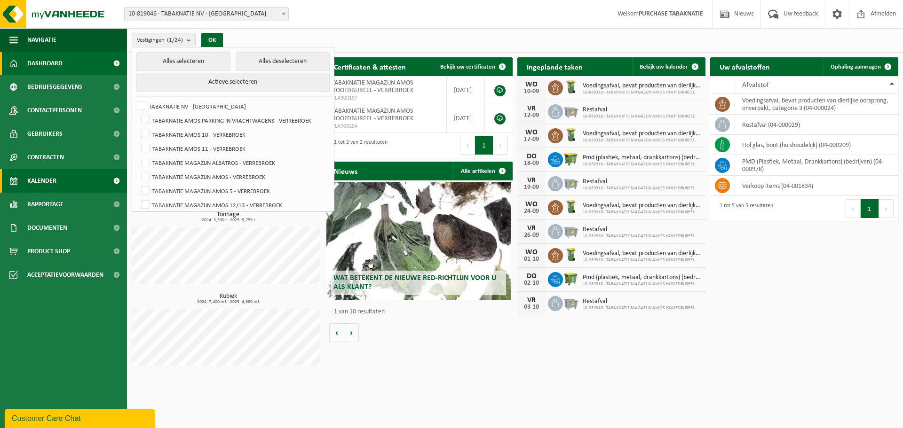
drag, startPoint x: 71, startPoint y: 184, endPoint x: 84, endPoint y: 181, distance: 13.1
click at [71, 184] on link "Kalender" at bounding box center [63, 181] width 127 height 24
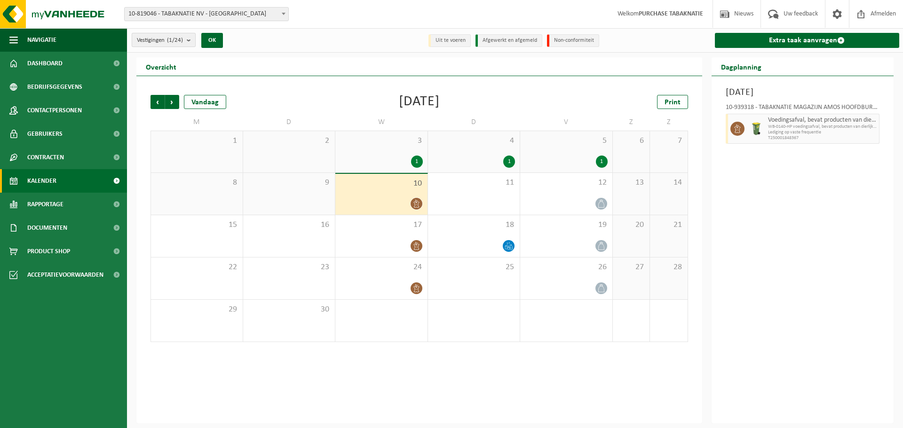
click at [176, 46] on span "Vestigingen (1/24)" at bounding box center [160, 40] width 46 height 14
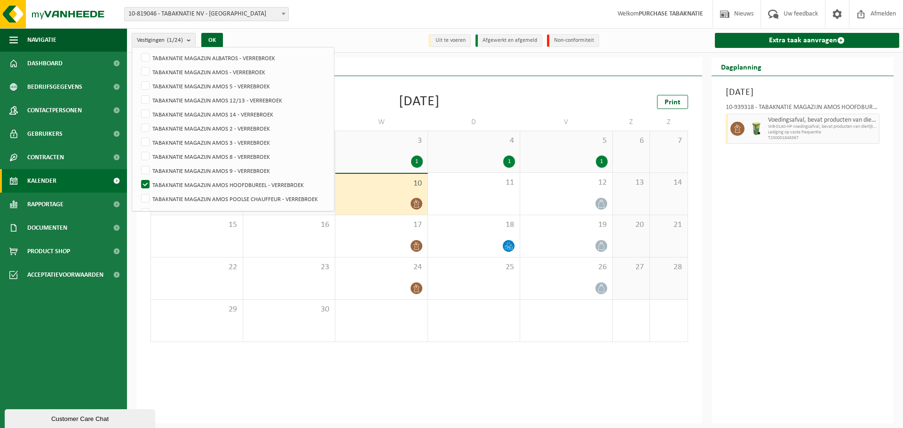
scroll to position [106, 0]
click at [285, 183] on label "TABAKNATIE MAGAZIJN AMOS HOOFDBUREEL - VERREBROEK" at bounding box center [234, 183] width 190 height 14
click at [138, 176] on input "TABAKNATIE MAGAZIJN AMOS HOOFDBUREEL - VERREBROEK" at bounding box center [137, 176] width 0 height 0
checkbox input "false"
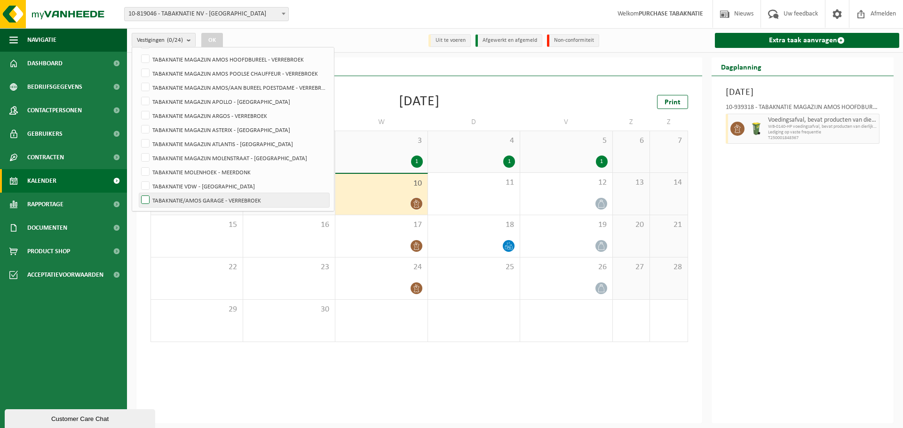
click at [253, 201] on label "TABAKNATIE/AMOS GARAGE - VERREBROEK" at bounding box center [234, 200] width 190 height 14
click at [138, 193] on input "TABAKNATIE/AMOS GARAGE - VERREBROEK" at bounding box center [137, 193] width 0 height 0
click at [216, 40] on button "OK" at bounding box center [212, 40] width 22 height 15
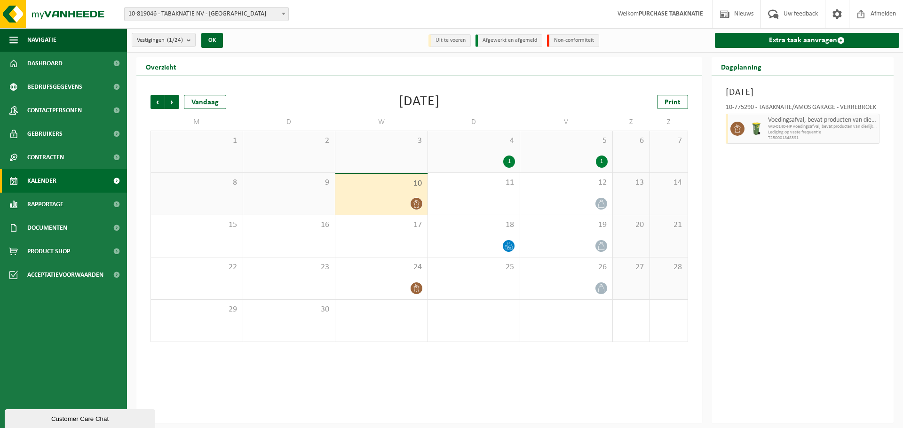
drag, startPoint x: 476, startPoint y: 156, endPoint x: 495, endPoint y: 158, distance: 18.4
click at [476, 156] on div "1" at bounding box center [474, 162] width 83 height 12
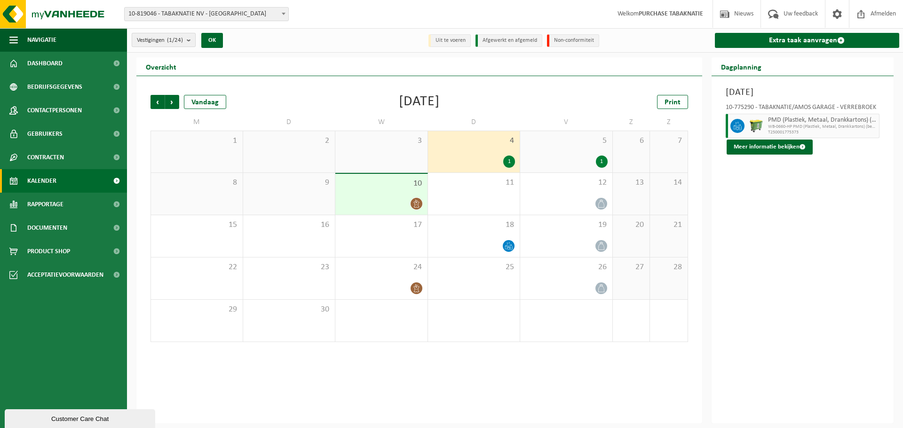
click at [162, 38] on span "Vestigingen (1/24)" at bounding box center [160, 40] width 46 height 14
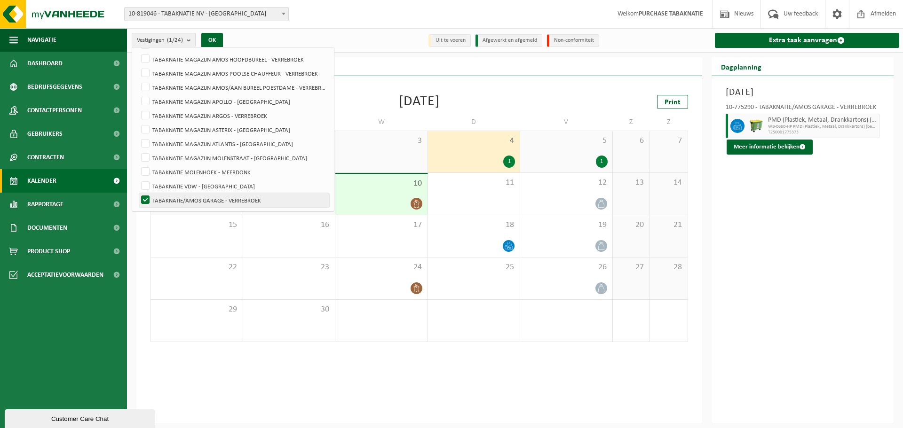
drag, startPoint x: 172, startPoint y: 194, endPoint x: 250, endPoint y: 194, distance: 78.1
click at [172, 194] on label "TABAKNATIE/AMOS GARAGE - VERREBROEK" at bounding box center [234, 200] width 190 height 14
click at [138, 193] on input "TABAKNATIE/AMOS GARAGE - VERREBROEK" at bounding box center [137, 193] width 0 height 0
checkbox input "false"
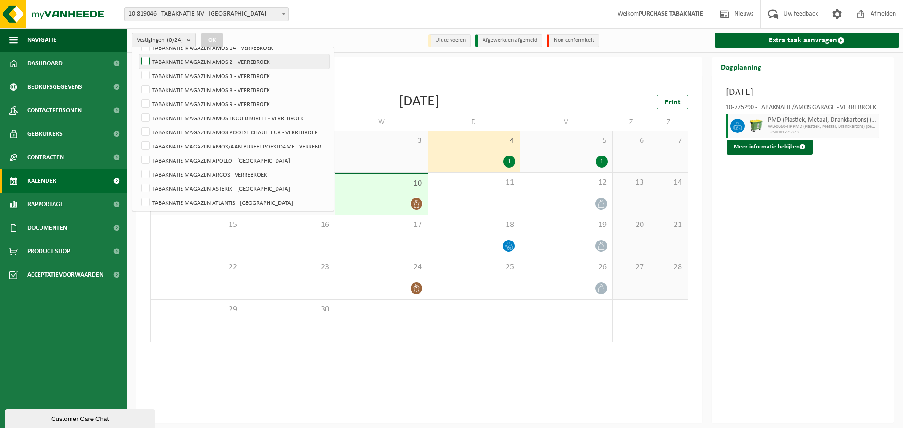
scroll to position [188, 0]
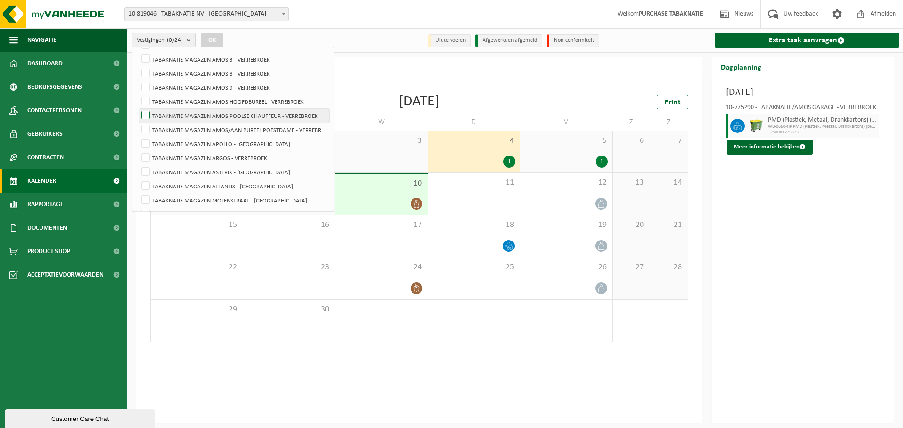
click at [268, 117] on label "TABAKNATIE MAGAZIJN AMOS POOLSE CHAUFFEUR - VERREBROEK" at bounding box center [234, 116] width 190 height 14
click at [138, 109] on input "TABAKNATIE MAGAZIJN AMOS POOLSE CHAUFFEUR - VERREBROEK" at bounding box center [137, 108] width 0 height 0
click at [220, 40] on button "OK" at bounding box center [212, 40] width 22 height 15
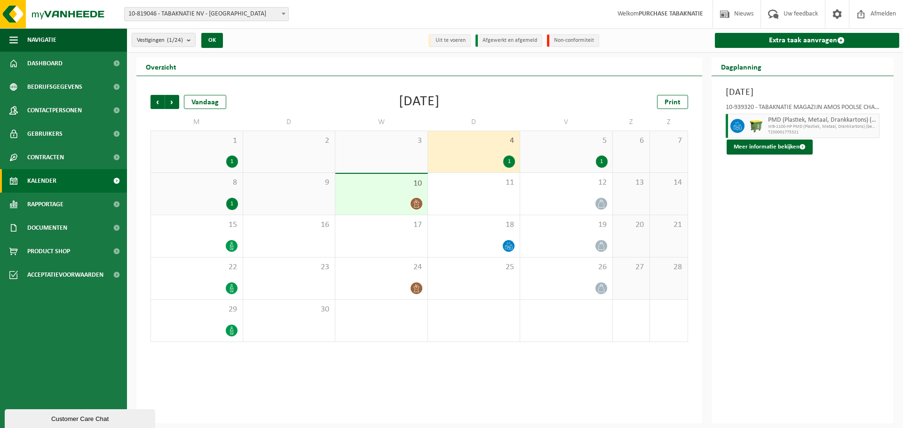
click at [208, 157] on div "1" at bounding box center [197, 162] width 82 height 12
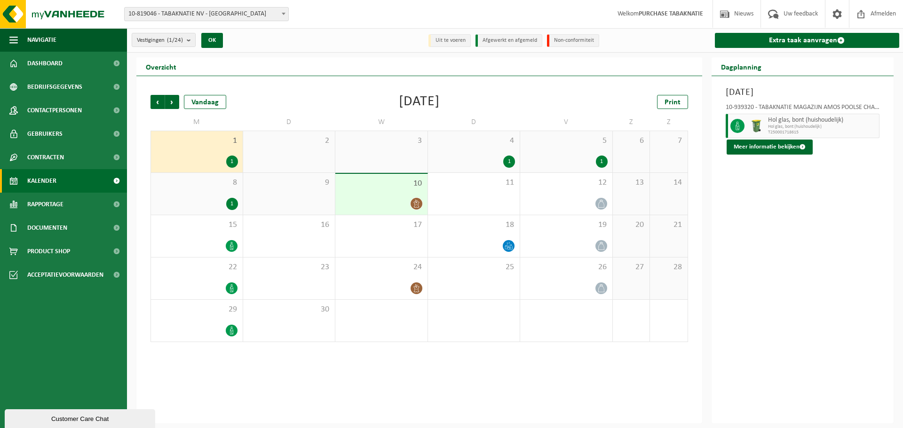
click at [472, 154] on div "4 1" at bounding box center [474, 151] width 92 height 41
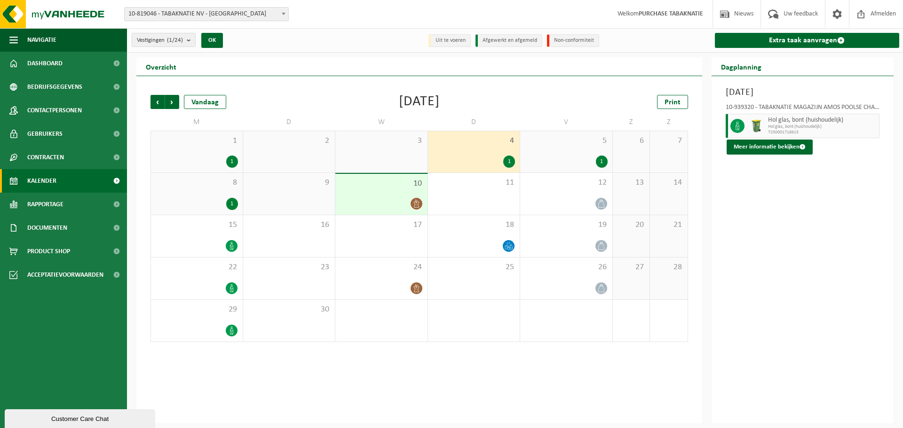
click at [566, 157] on div "1" at bounding box center [566, 162] width 83 height 12
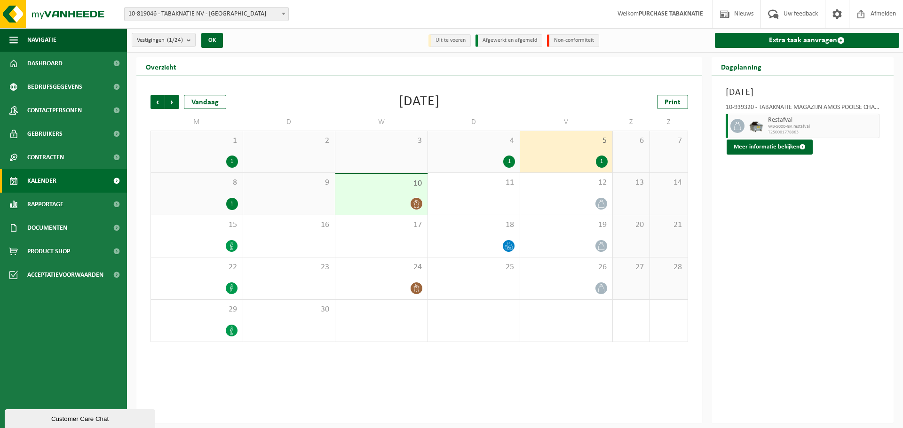
click at [499, 158] on div "1" at bounding box center [474, 162] width 83 height 12
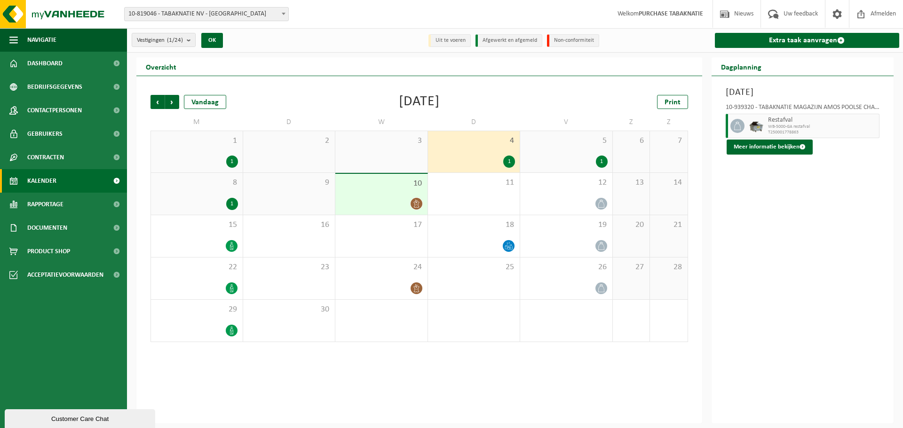
click at [571, 157] on div "1" at bounding box center [566, 162] width 83 height 12
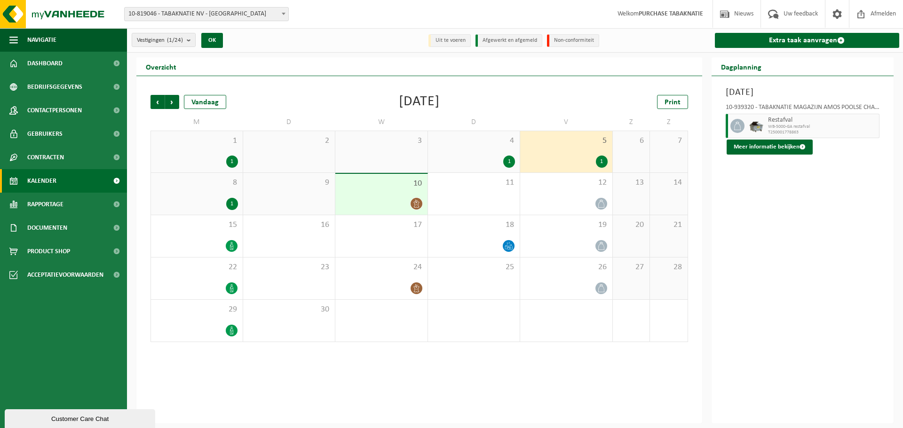
click at [228, 189] on div "8 1" at bounding box center [197, 194] width 92 height 42
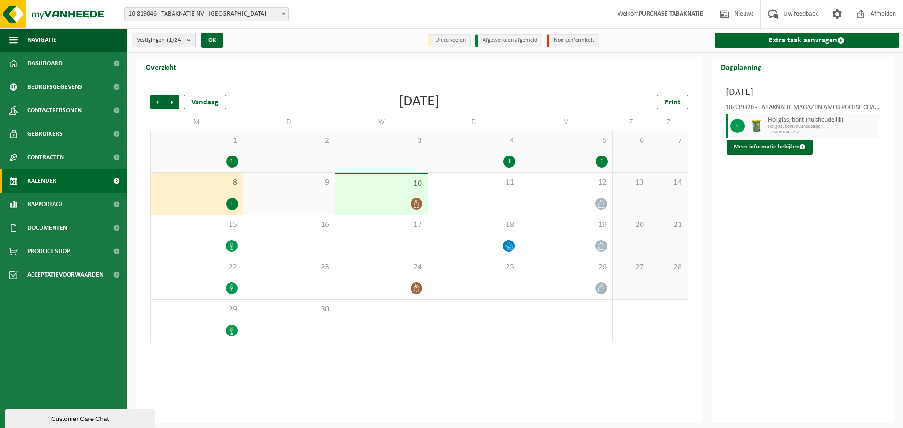
click at [228, 153] on div "1 1" at bounding box center [197, 151] width 92 height 41
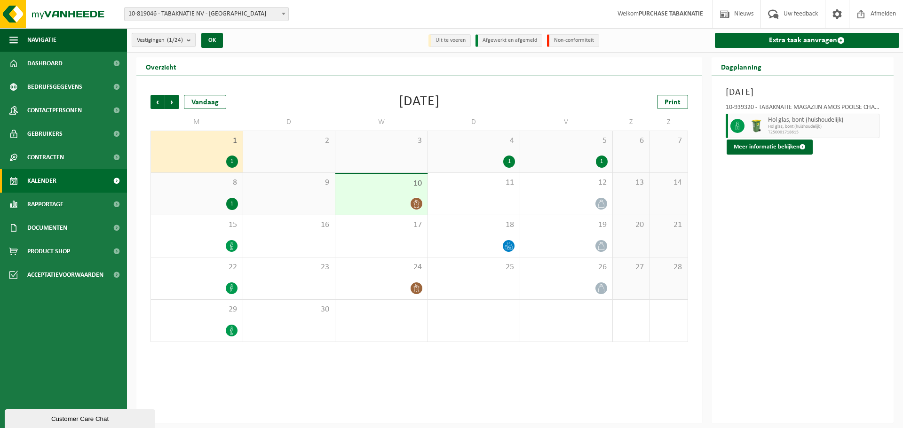
click at [163, 44] on span "Vestigingen (1/24)" at bounding box center [160, 40] width 46 height 14
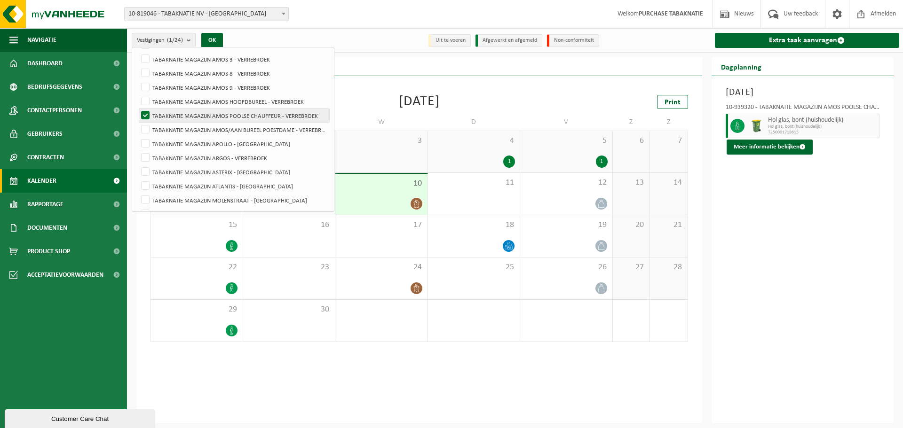
click at [161, 114] on label "TABAKNATIE MAGAZIJN AMOS POOLSE CHAUFFEUR - VERREBROEK" at bounding box center [234, 116] width 190 height 14
click at [138, 109] on input "TABAKNATIE MAGAZIJN AMOS POOLSE CHAUFFEUR - VERREBROEK" at bounding box center [137, 108] width 0 height 0
checkbox input "false"
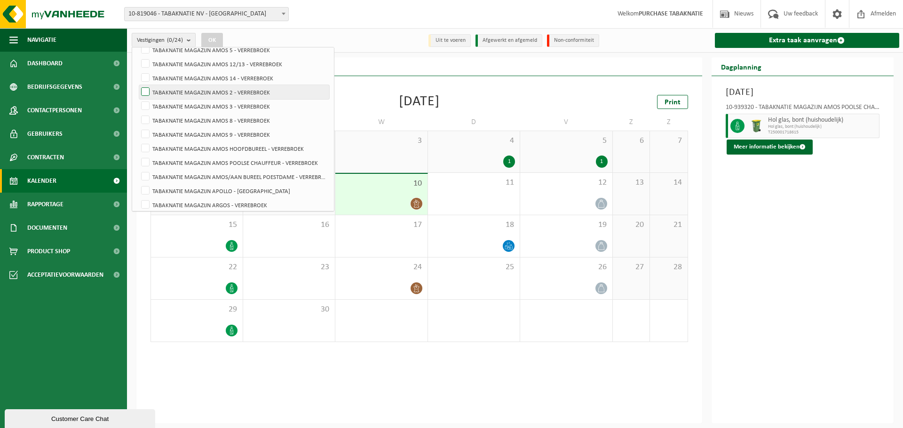
click at [196, 90] on label "TABAKNATIE MAGAZIJN AMOS 2 - VERREBROEK" at bounding box center [234, 92] width 190 height 14
click at [138, 85] on input "TABAKNATIE MAGAZIJN AMOS 2 - VERREBROEK" at bounding box center [137, 85] width 0 height 0
checkbox input "true"
click at [217, 39] on button "OK" at bounding box center [212, 40] width 22 height 15
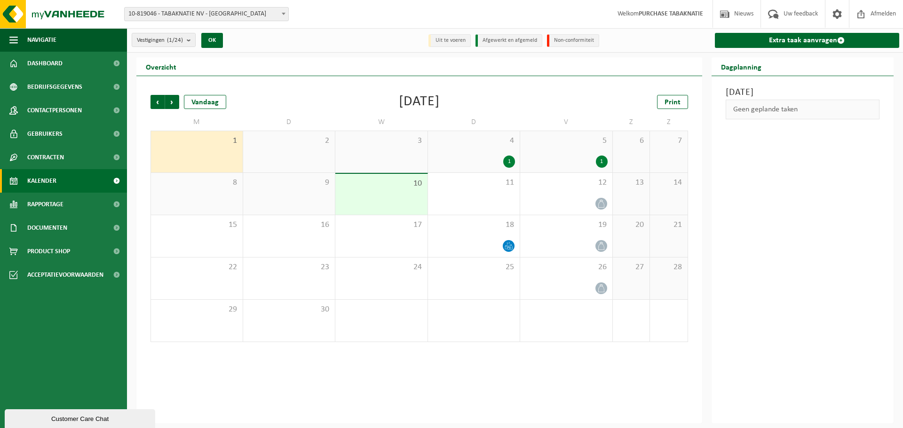
click at [502, 140] on span "4" at bounding box center [474, 141] width 83 height 10
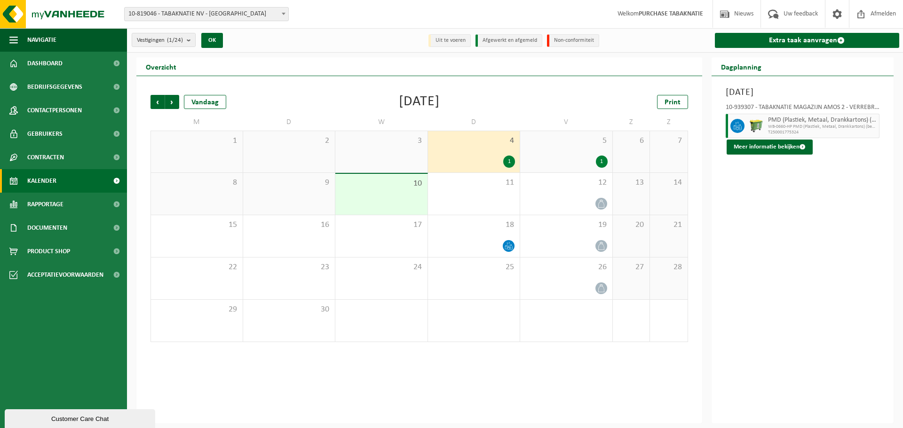
click at [551, 146] on div "5 1" at bounding box center [566, 151] width 92 height 41
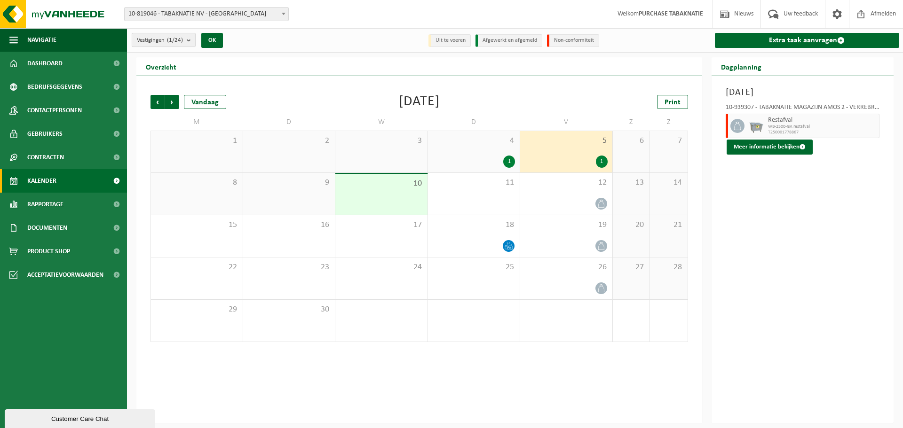
click at [162, 37] on span "Vestigingen (1/24)" at bounding box center [160, 40] width 46 height 14
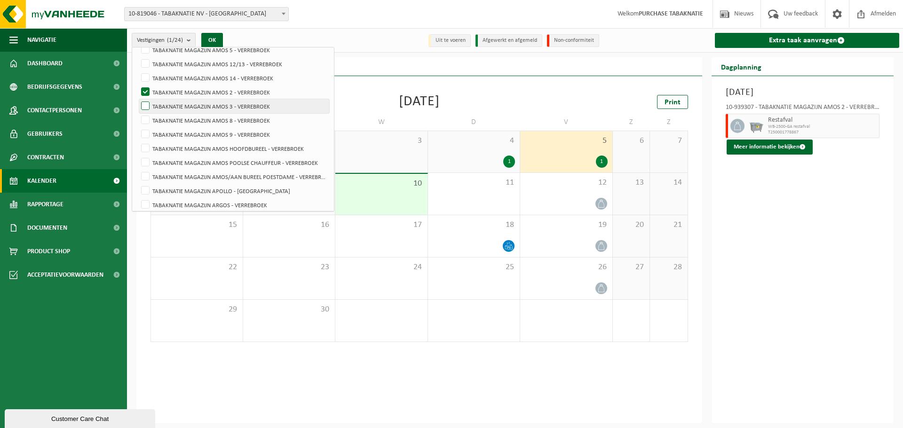
click at [193, 102] on label "TABAKNATIE MAGAZIJN AMOS 3 - VERREBROEK" at bounding box center [234, 106] width 190 height 14
click at [138, 99] on input "TABAKNATIE MAGAZIJN AMOS 3 - VERREBROEK" at bounding box center [137, 99] width 0 height 0
checkbox input "true"
click at [199, 95] on label "TABAKNATIE MAGAZIJN AMOS 2 - VERREBROEK" at bounding box center [234, 92] width 190 height 14
click at [138, 85] on input "TABAKNATIE MAGAZIJN AMOS 2 - VERREBROEK" at bounding box center [137, 85] width 0 height 0
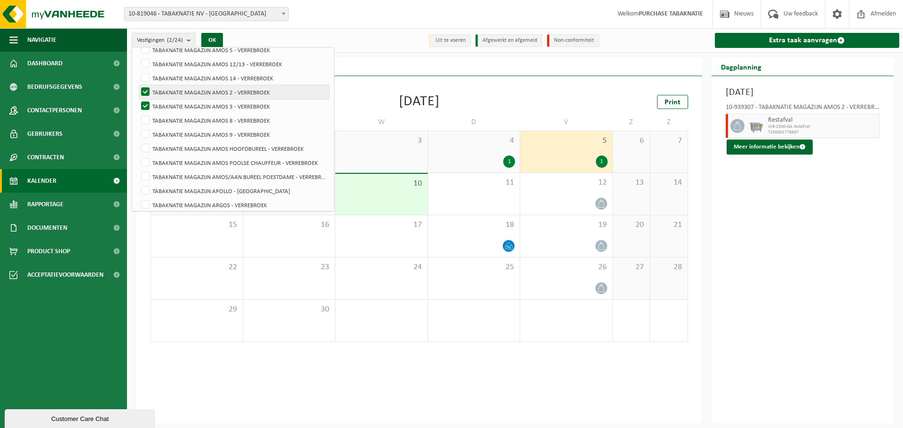
checkbox input "false"
click at [211, 43] on button "OK" at bounding box center [212, 40] width 22 height 15
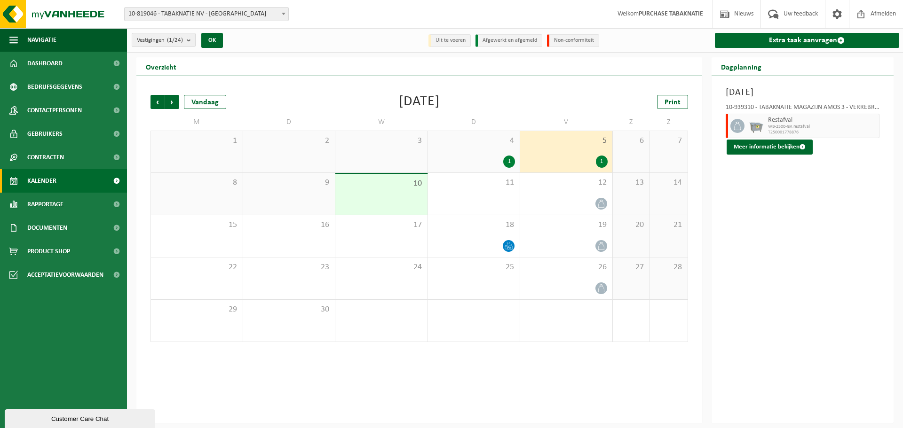
click at [476, 161] on div "1" at bounding box center [474, 162] width 83 height 12
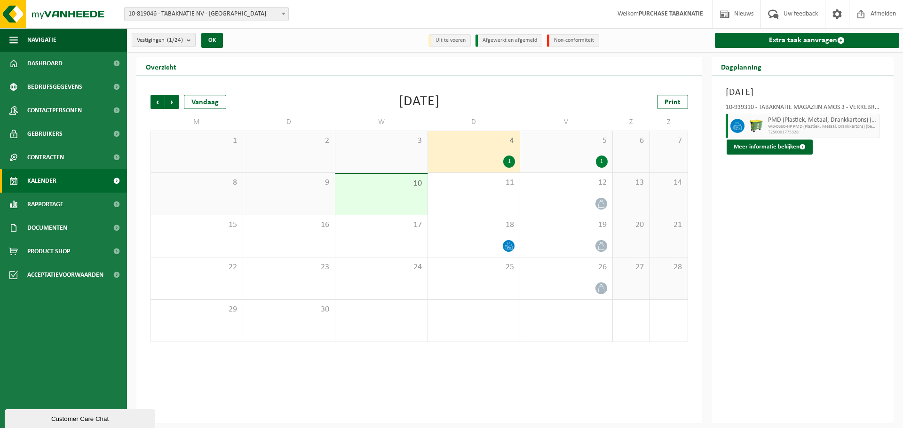
click at [191, 37] on b "submit" at bounding box center [191, 39] width 8 height 13
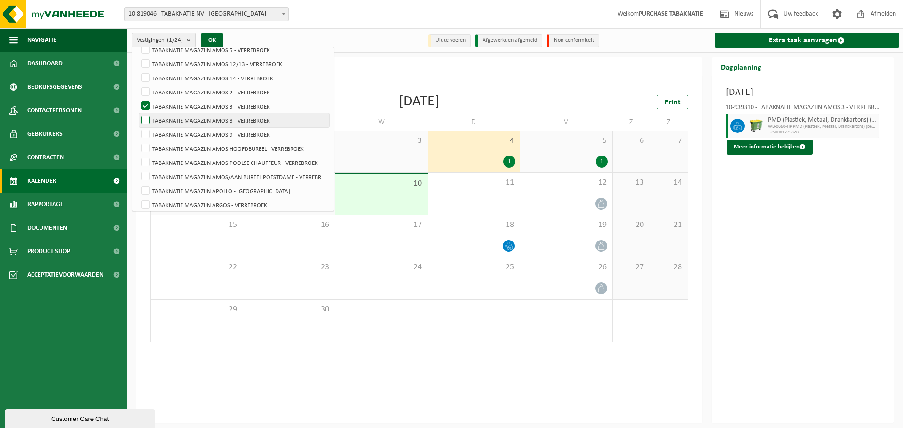
click at [187, 119] on label "TABAKNATIE MAGAZIJN AMOS 8 - VERREBROEK" at bounding box center [234, 120] width 190 height 14
click at [138, 113] on input "TABAKNATIE MAGAZIJN AMOS 8 - VERREBROEK" at bounding box center [137, 113] width 0 height 0
checkbox input "true"
click at [190, 105] on label "TABAKNATIE MAGAZIJN AMOS 3 - VERREBROEK" at bounding box center [234, 106] width 190 height 14
click at [138, 99] on input "TABAKNATIE MAGAZIJN AMOS 3 - VERREBROEK" at bounding box center [137, 99] width 0 height 0
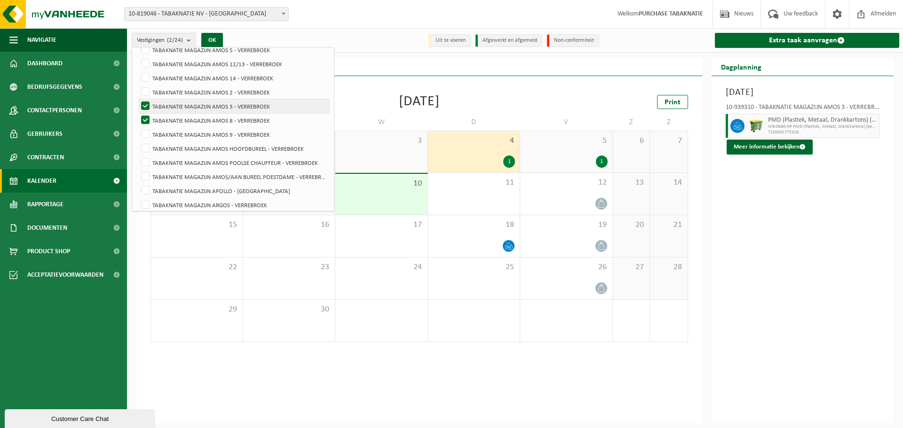
checkbox input "false"
click at [187, 134] on label "TABAKNATIE MAGAZIJN AMOS 9 - VERREBROEK" at bounding box center [234, 134] width 190 height 14
click at [138, 127] on input "TABAKNATIE MAGAZIJN AMOS 9 - VERREBROEK" at bounding box center [137, 127] width 0 height 0
checkbox input "true"
click at [214, 41] on button "OK" at bounding box center [212, 40] width 22 height 15
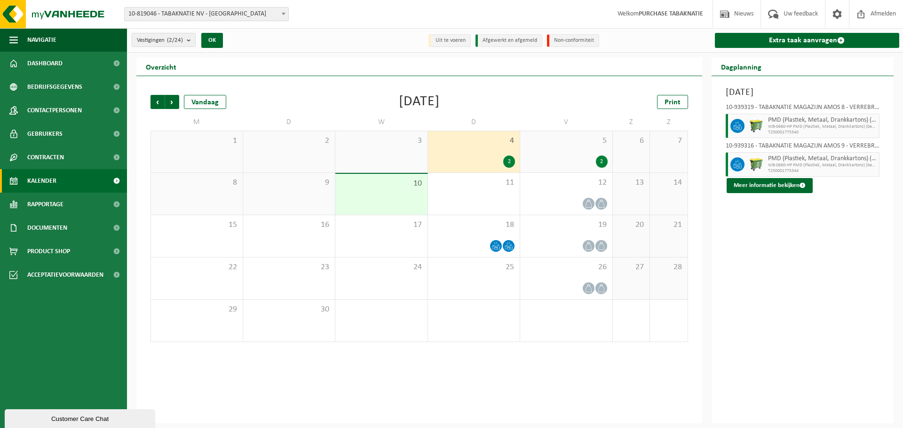
click at [565, 151] on div "5 2" at bounding box center [566, 151] width 92 height 41
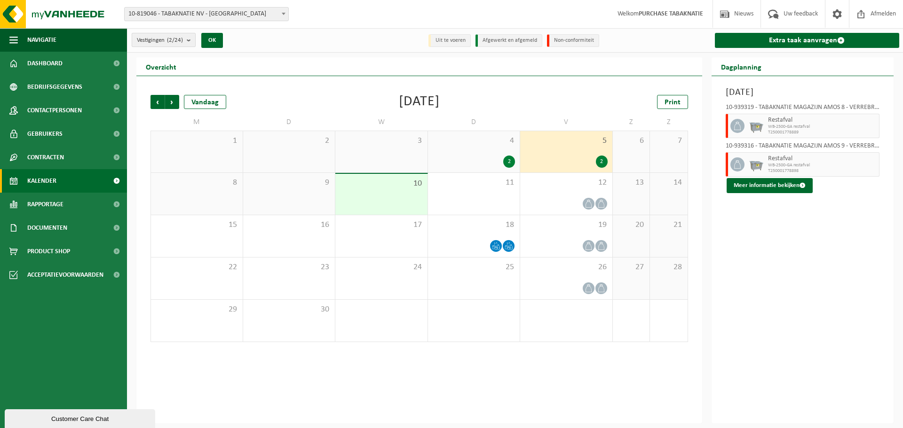
click at [175, 40] on count "(2/24)" at bounding box center [175, 40] width 16 height 6
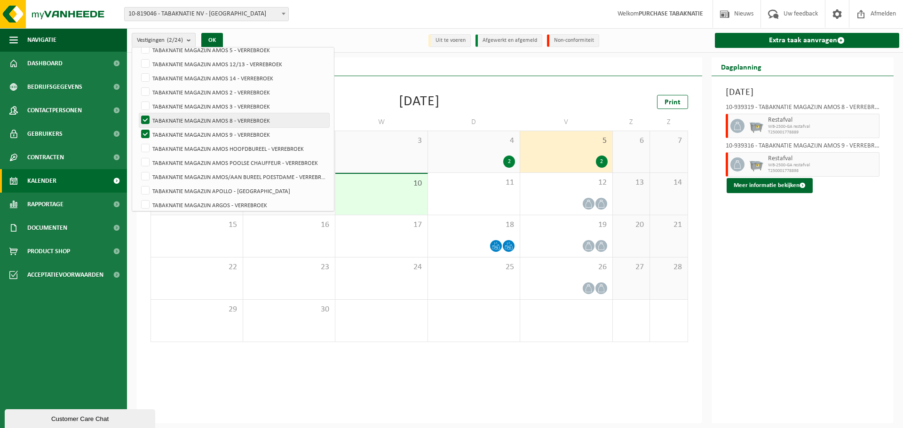
click at [200, 122] on label "TABAKNATIE MAGAZIJN AMOS 8 - VERREBROEK" at bounding box center [234, 120] width 190 height 14
click at [138, 113] on input "TABAKNATIE MAGAZIJN AMOS 8 - VERREBROEK" at bounding box center [137, 113] width 0 height 0
checkbox input "false"
click at [201, 131] on label "TABAKNATIE MAGAZIJN AMOS 9 - VERREBROEK" at bounding box center [234, 134] width 190 height 14
click at [138, 127] on input "TABAKNATIE MAGAZIJN AMOS 9 - VERREBROEK" at bounding box center [137, 127] width 0 height 0
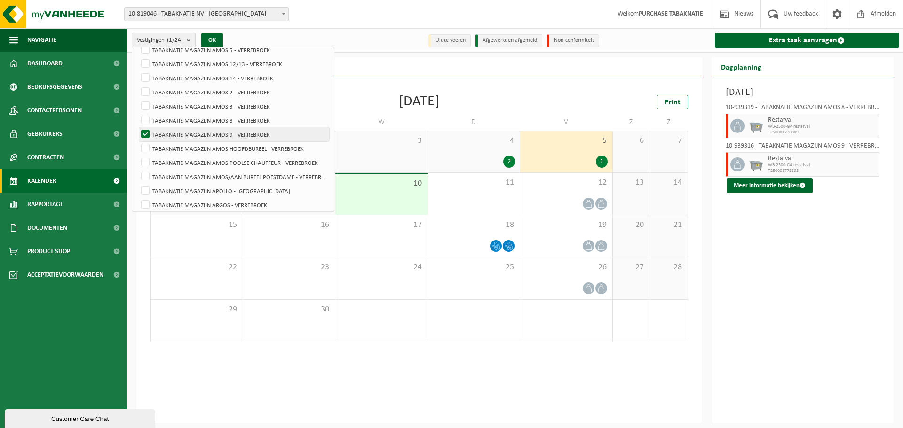
checkbox input "false"
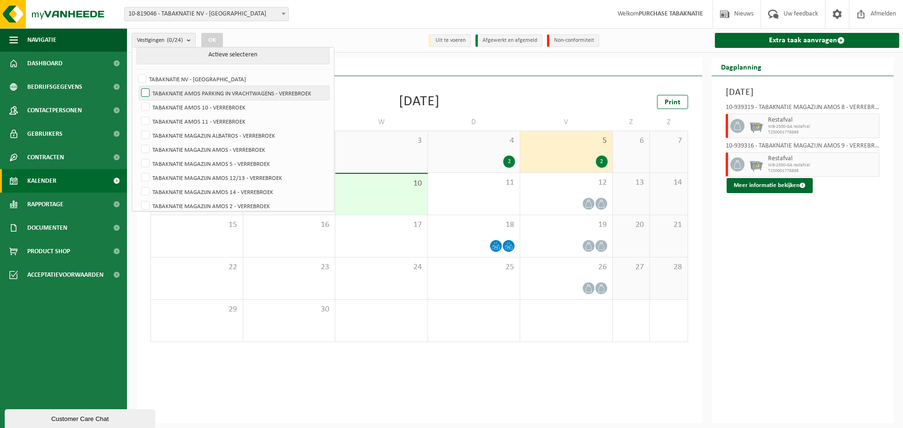
scroll to position [0, 0]
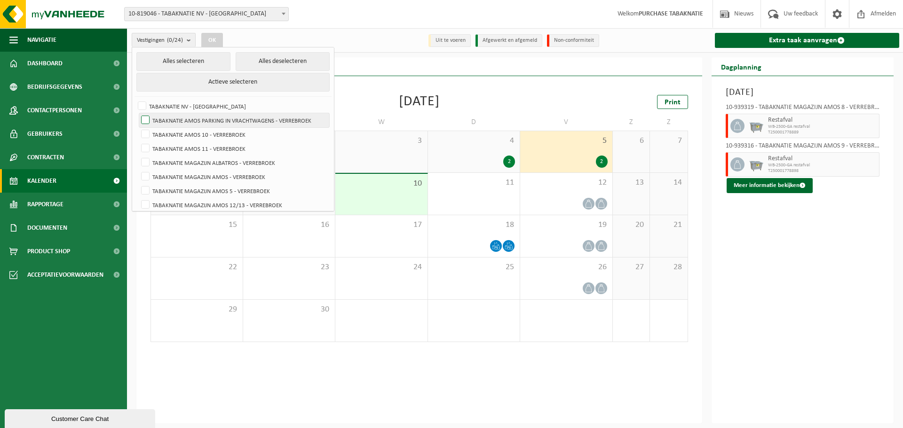
click at [253, 120] on label "TABAKNATIE AMOS PARKING IN VRACHTWAGENS - VERREBROEK" at bounding box center [234, 120] width 190 height 14
click at [138, 113] on input "TABAKNATIE AMOS PARKING IN VRACHTWAGENS - VERREBROEK" at bounding box center [137, 113] width 0 height 0
checkbox input "true"
click at [206, 38] on button "OK" at bounding box center [212, 40] width 22 height 15
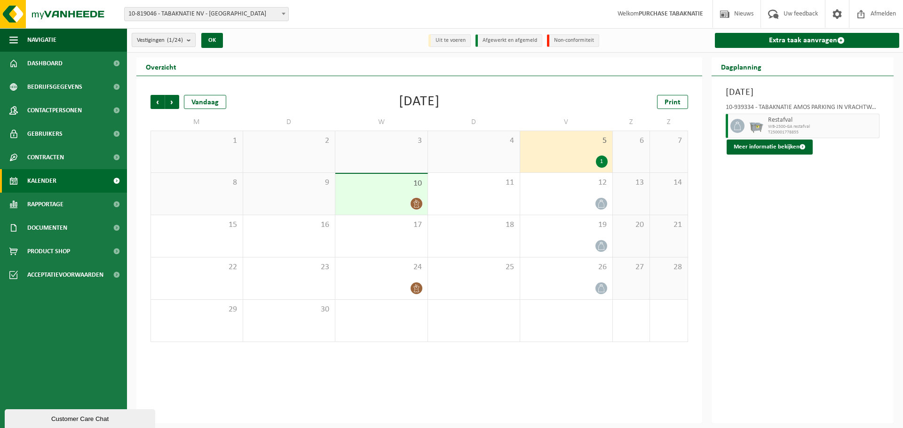
click at [183, 41] on span "Vestigingen (1/24)" at bounding box center [160, 40] width 46 height 14
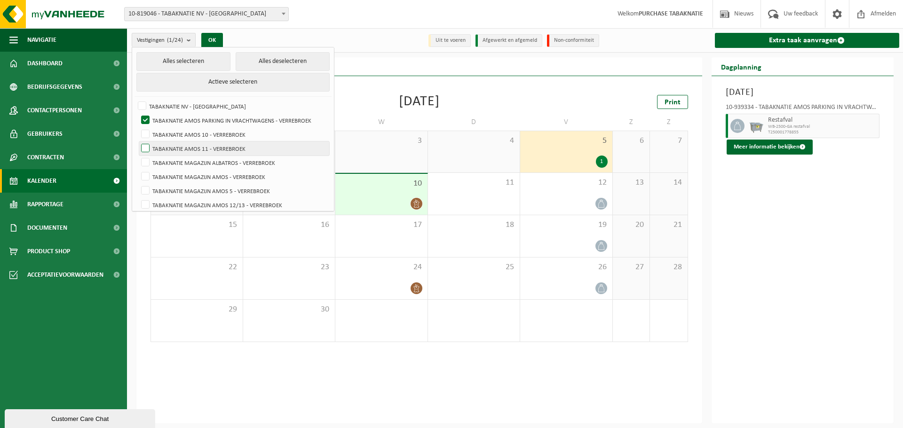
click at [191, 151] on label "TABAKNATIE AMOS 11 - VERREBROEK" at bounding box center [234, 149] width 190 height 14
click at [138, 142] on input "TABAKNATIE AMOS 11 - VERREBROEK" at bounding box center [137, 141] width 0 height 0
checkbox input "true"
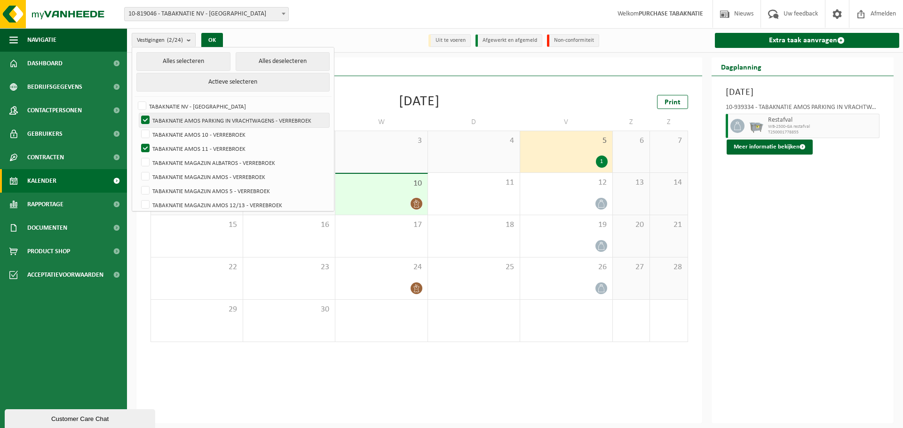
click at [202, 125] on label "TABAKNATIE AMOS PARKING IN VRACHTWAGENS - VERREBROEK" at bounding box center [234, 120] width 190 height 14
click at [138, 113] on input "TABAKNATIE AMOS PARKING IN VRACHTWAGENS - VERREBROEK" at bounding box center [137, 113] width 0 height 0
checkbox input "false"
click at [214, 39] on button "OK" at bounding box center [212, 40] width 22 height 15
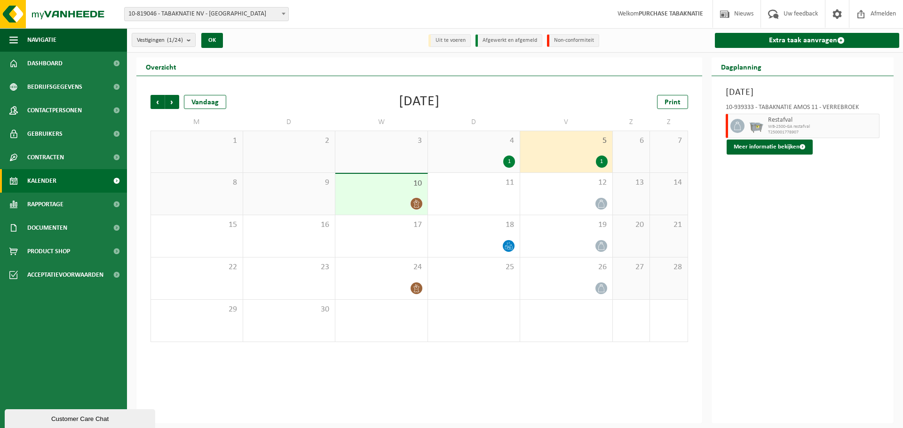
click at [479, 151] on div "4 1" at bounding box center [474, 151] width 92 height 41
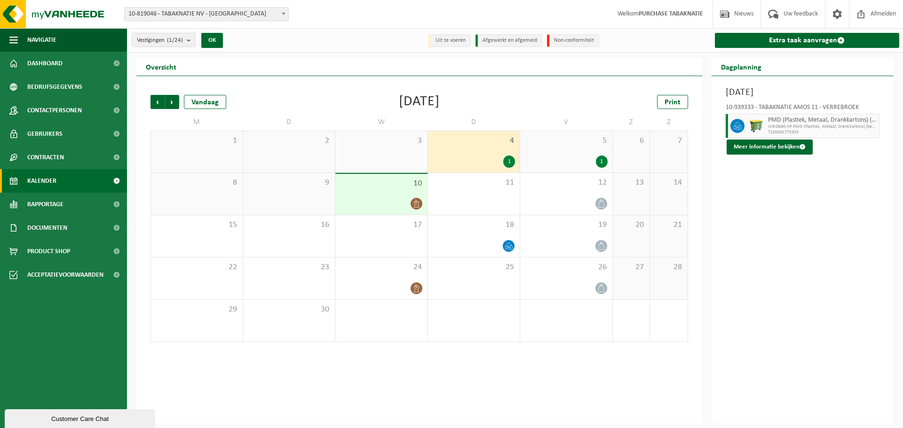
click at [554, 154] on div "5 1" at bounding box center [566, 151] width 92 height 41
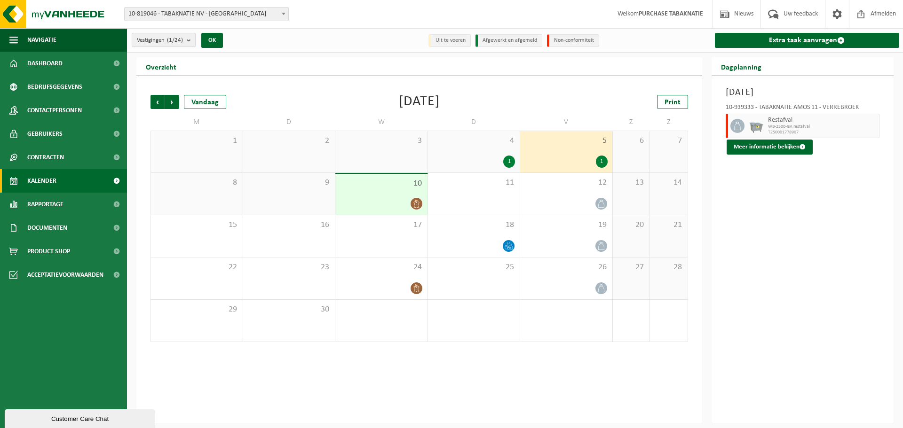
click at [149, 37] on span "Vestigingen (1/24)" at bounding box center [160, 40] width 46 height 14
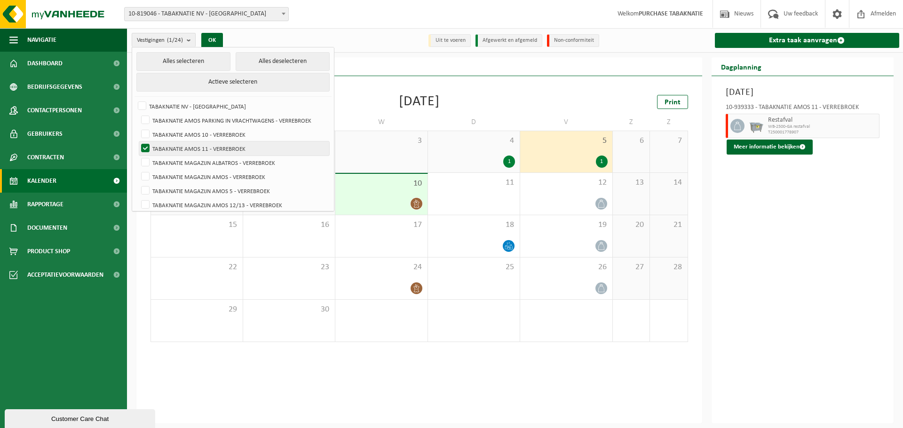
click at [202, 145] on label "TABAKNATIE AMOS 11 - VERREBROEK" at bounding box center [234, 149] width 190 height 14
click at [138, 142] on input "TABAKNATIE AMOS 11 - VERREBROEK" at bounding box center [137, 141] width 0 height 0
checkbox input "false"
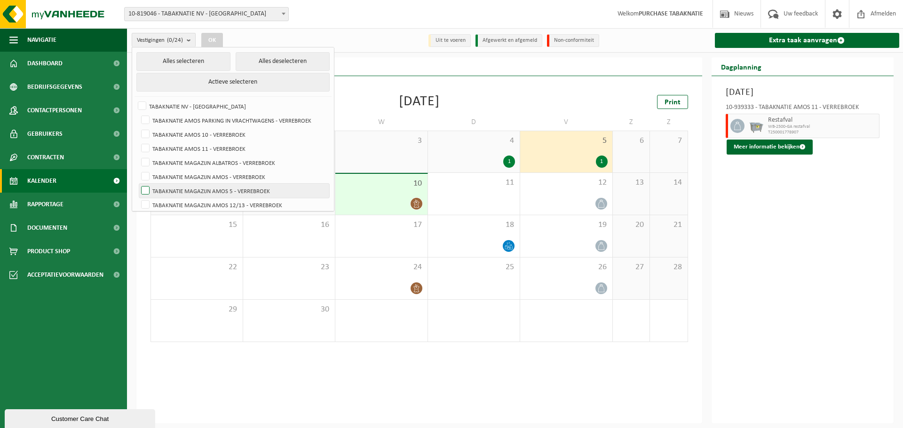
click at [224, 190] on label "TABAKNATIE MAGAZIJN AMOS 5 - VERREBROEK" at bounding box center [234, 191] width 190 height 14
click at [138, 184] on input "TABAKNATIE MAGAZIJN AMOS 5 - VERREBROEK" at bounding box center [137, 183] width 0 height 0
click at [220, 41] on button "OK" at bounding box center [212, 40] width 22 height 15
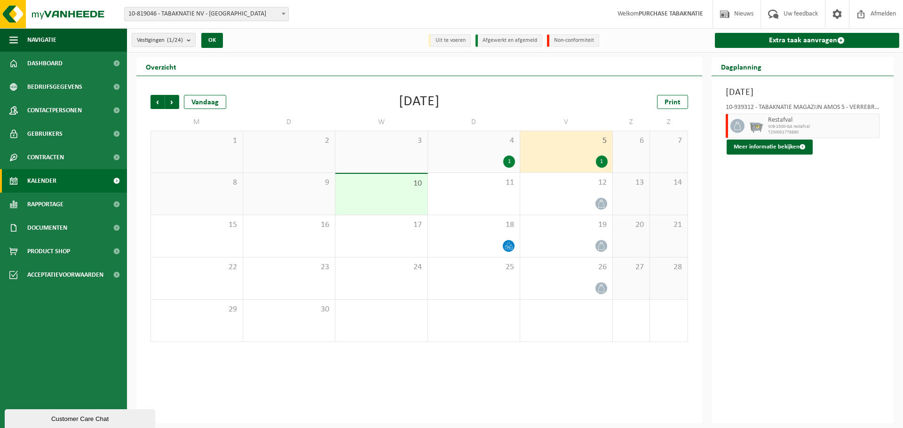
drag, startPoint x: 497, startPoint y: 166, endPoint x: 507, endPoint y: 168, distance: 10.2
click at [497, 166] on div "1" at bounding box center [474, 162] width 83 height 12
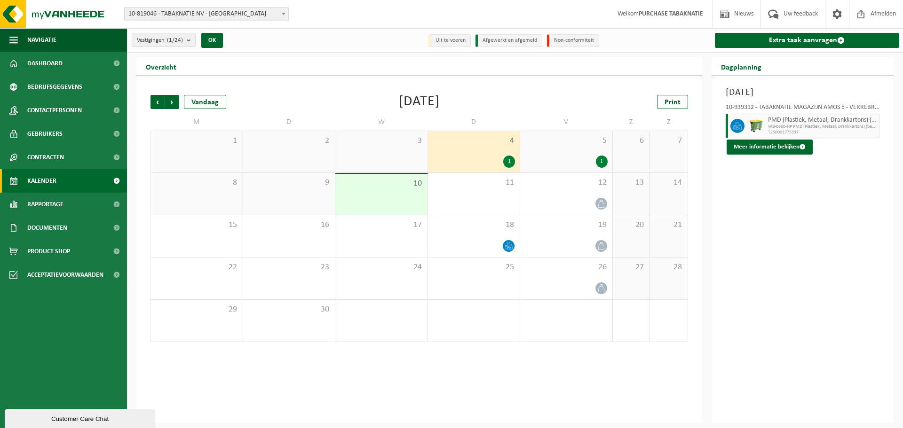
click at [563, 157] on div "1" at bounding box center [566, 162] width 83 height 12
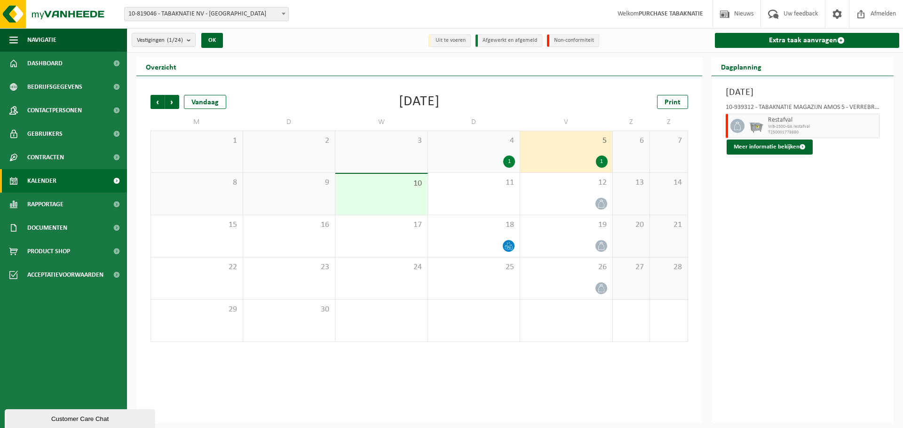
click at [174, 50] on div "Vestigingen (1/24) Alles selecteren Alles deselecteren Actieve selecteren TABAK…" at bounding box center [515, 40] width 776 height 24
click at [177, 45] on span "Vestigingen (1/24)" at bounding box center [160, 40] width 46 height 14
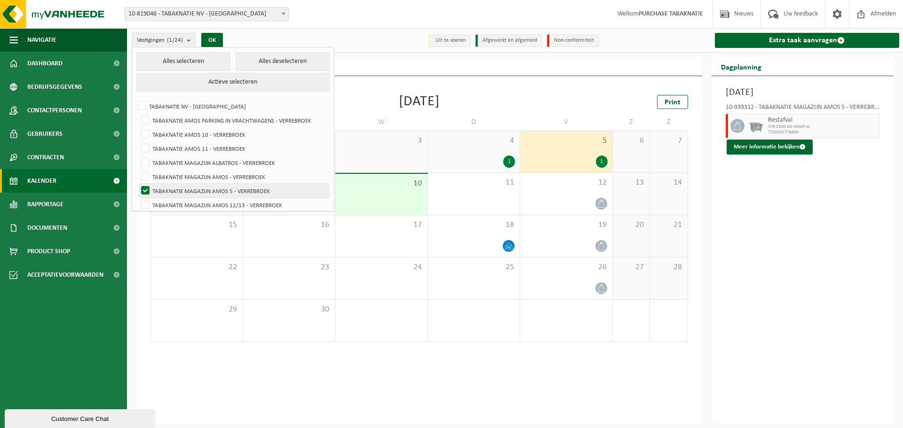
click at [170, 190] on label "TABAKNATIE MAGAZIJN AMOS 5 - VERREBROEK" at bounding box center [234, 191] width 190 height 14
click at [138, 184] on input "TABAKNATIE MAGAZIJN AMOS 5 - VERREBROEK" at bounding box center [137, 183] width 0 height 0
checkbox input "false"
click at [170, 205] on label "TABAKNATIE MAGAZIJN AMOS 12/13 - VERREBROEK" at bounding box center [234, 205] width 190 height 14
click at [138, 198] on input "TABAKNATIE MAGAZIJN AMOS 12/13 - VERREBROEK" at bounding box center [137, 198] width 0 height 0
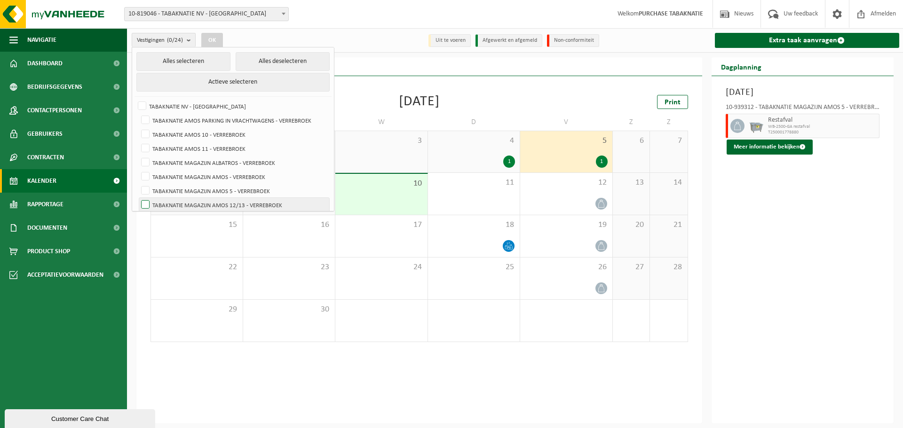
checkbox input "true"
click at [215, 37] on button "OK" at bounding box center [212, 40] width 22 height 15
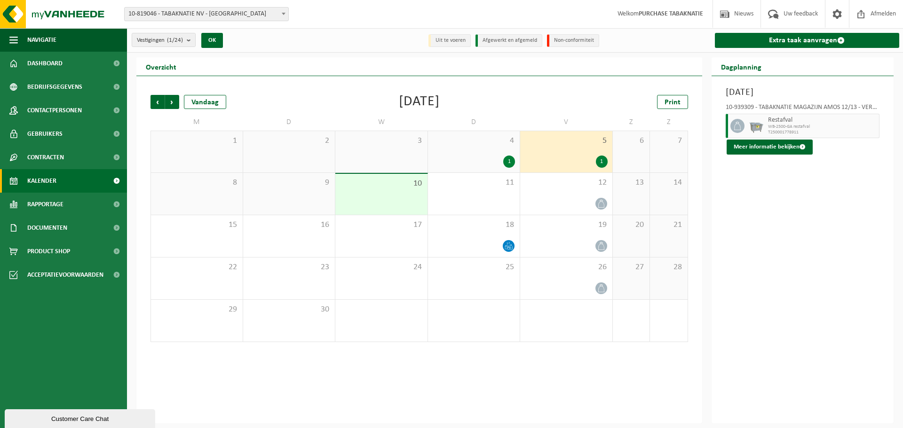
click at [476, 138] on span "4" at bounding box center [474, 141] width 83 height 10
